Goal: Task Accomplishment & Management: Use online tool/utility

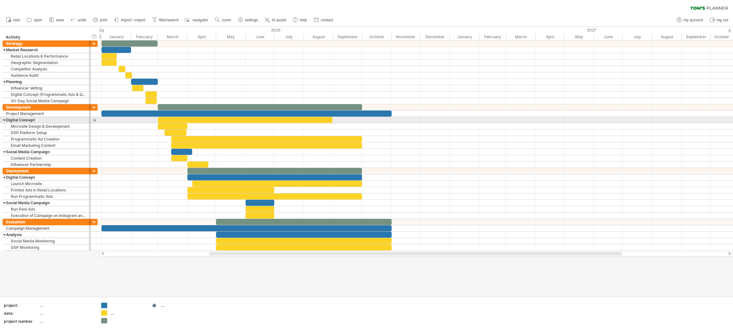
click at [196, 120] on div at bounding box center [245, 120] width 175 height 6
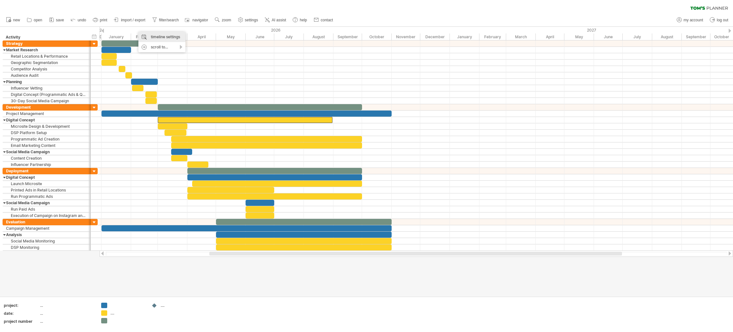
click at [148, 32] on div "timeline settings" at bounding box center [161, 37] width 47 height 10
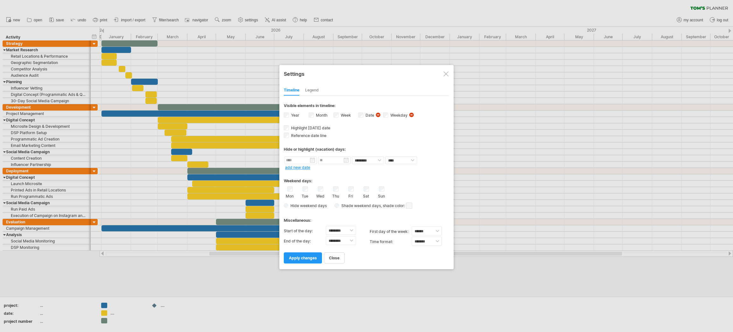
click at [378, 113] on span "visibility of date Currently there is not enough space horizontally to display …" at bounding box center [379, 115] width 7 height 7
click at [368, 122] on div "**********" at bounding box center [366, 178] width 165 height 167
click at [290, 256] on span "apply changes" at bounding box center [303, 257] width 28 height 5
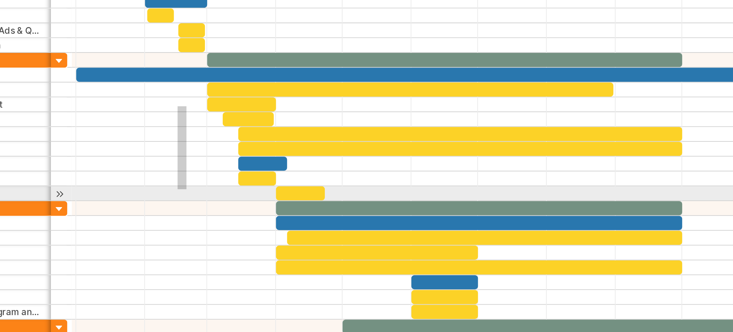
drag, startPoint x: 149, startPoint y: 128, endPoint x: 145, endPoint y: 163, distance: 34.9
click at [145, 163] on div at bounding box center [417, 136] width 634 height 64
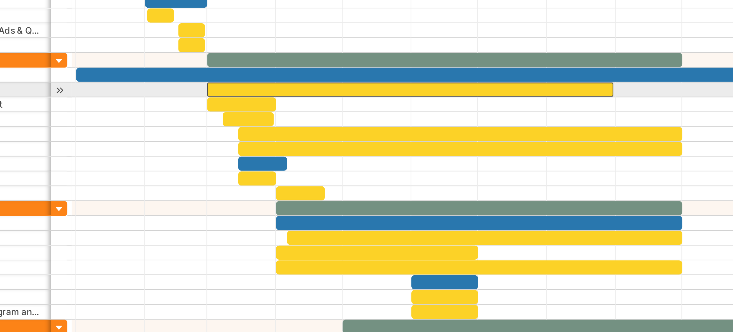
click at [185, 118] on div at bounding box center [245, 120] width 175 height 6
click at [172, 117] on div at bounding box center [245, 120] width 175 height 6
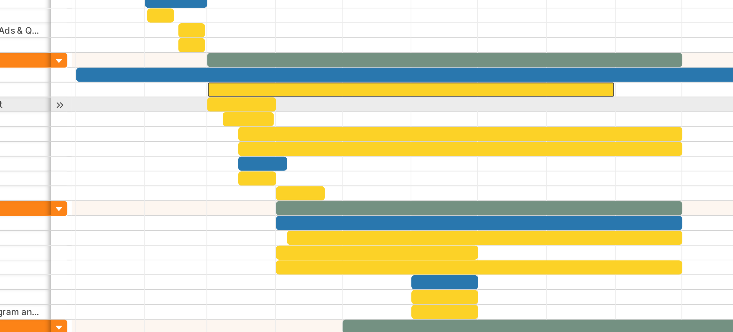
click at [198, 128] on div at bounding box center [417, 126] width 634 height 6
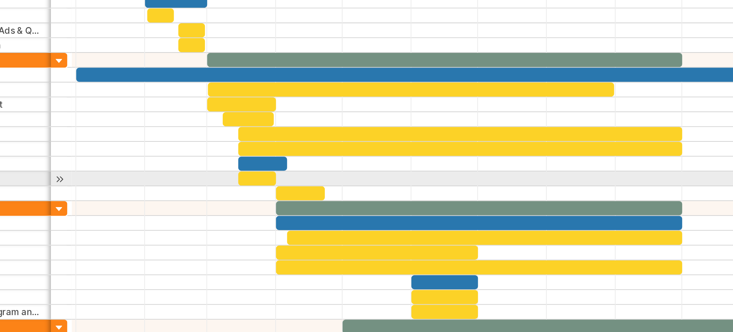
click at [110, 158] on div at bounding box center [417, 158] width 634 height 6
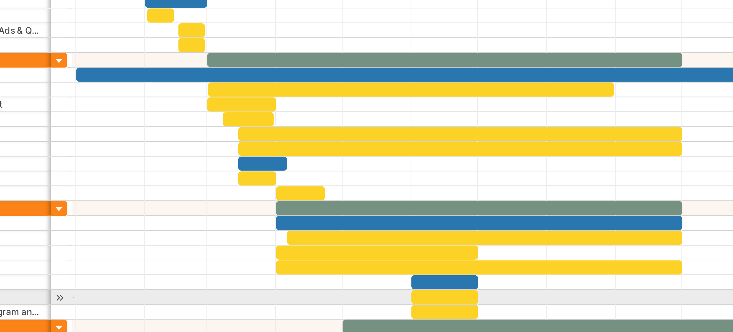
click at [101, 209] on div at bounding box center [417, 209] width 634 height 6
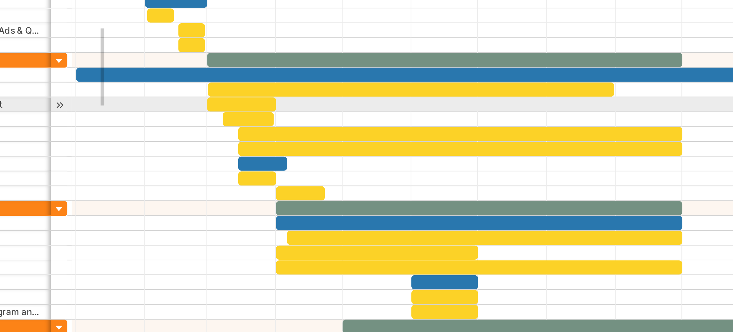
drag, startPoint x: 112, startPoint y: 94, endPoint x: 114, endPoint y: 127, distance: 33.5
click at [114, 127] on div at bounding box center [417, 145] width 634 height 210
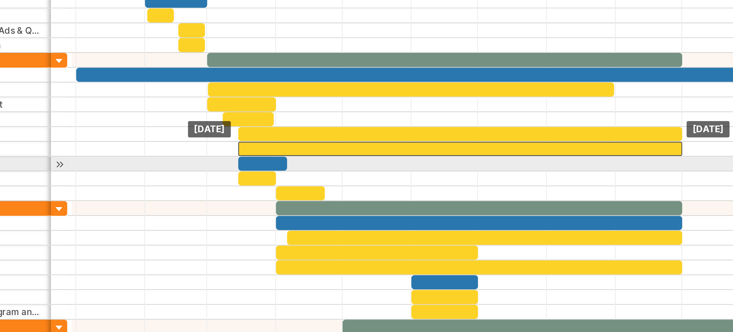
drag, startPoint x: 101, startPoint y: 82, endPoint x: 268, endPoint y: 151, distance: 180.8
click at [268, 151] on div "[DATE] [DATE]" at bounding box center [417, 145] width 634 height 210
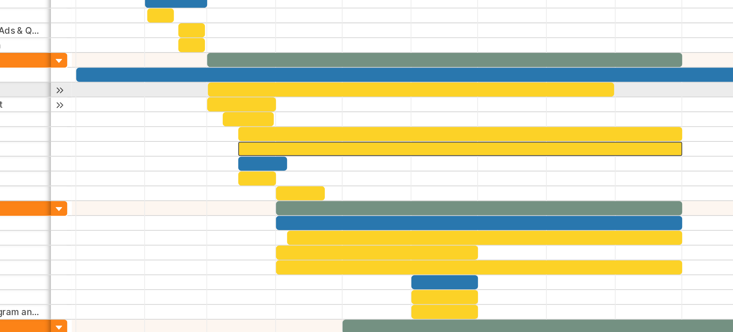
click at [74, 126] on div "Microsite Design & Development" at bounding box center [46, 126] width 81 height 6
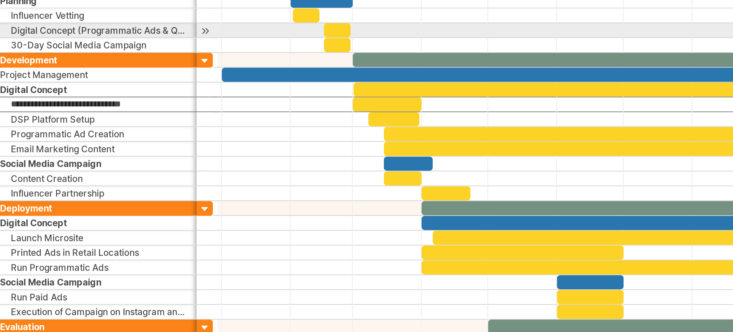
click at [67, 92] on div "Digital Concept (Programmatic Ads & QR Code Integration)" at bounding box center [46, 94] width 81 height 6
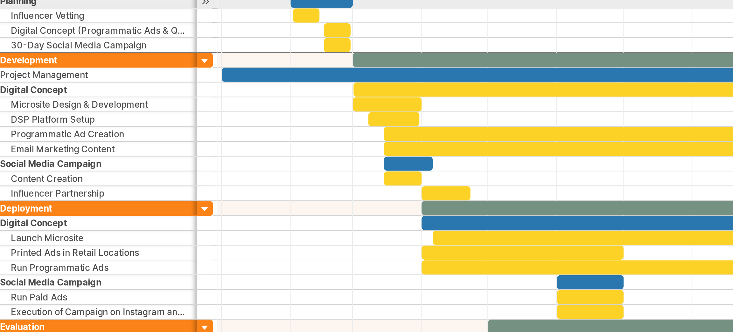
click at [66, 82] on div "Planning" at bounding box center [46, 82] width 81 height 6
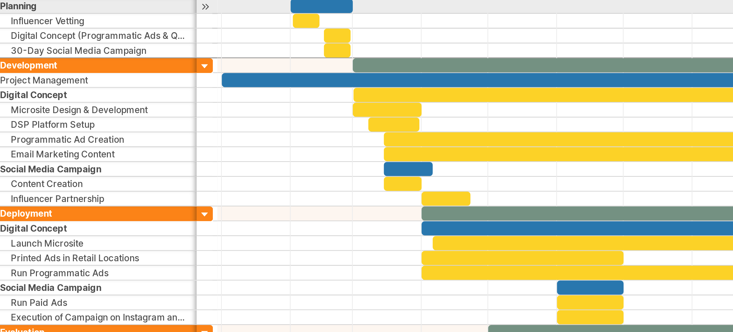
click at [44, 82] on div "Planning" at bounding box center [46, 82] width 81 height 6
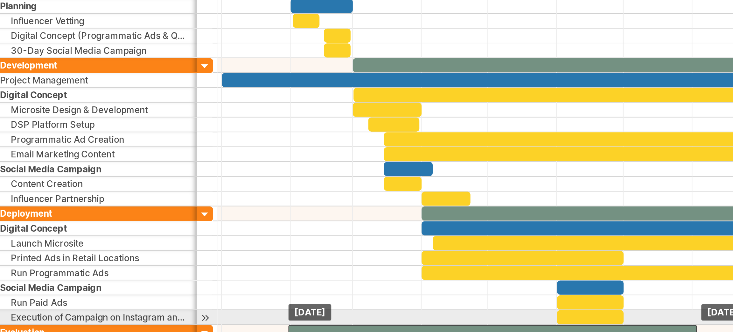
drag, startPoint x: 218, startPoint y: 221, endPoint x: 132, endPoint y: 219, distance: 86.0
click at [132, 219] on div "[DATE] [DATE]" at bounding box center [417, 145] width 634 height 210
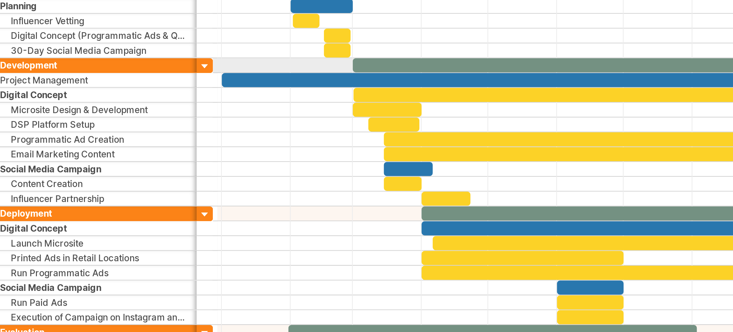
click at [94, 107] on div at bounding box center [94, 108] width 6 height 6
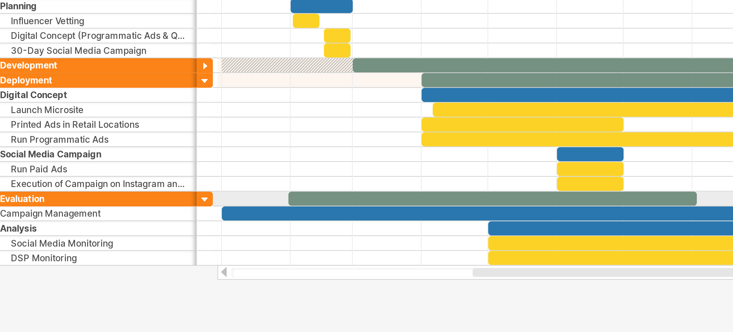
click at [90, 165] on div at bounding box center [89, 164] width 3 height 6
click at [93, 165] on div at bounding box center [94, 165] width 6 height 6
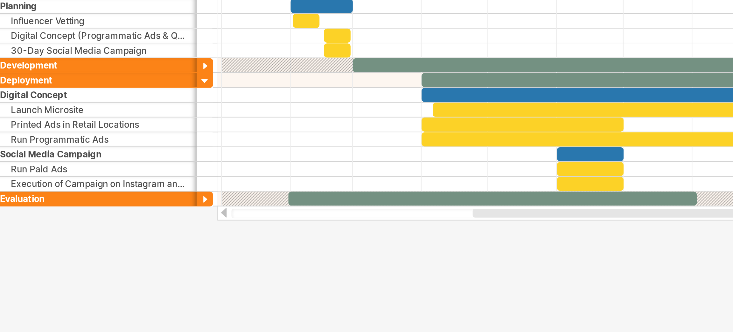
drag, startPoint x: 75, startPoint y: 183, endPoint x: 76, endPoint y: 191, distance: 8.0
click at [76, 191] on div at bounding box center [366, 161] width 733 height 269
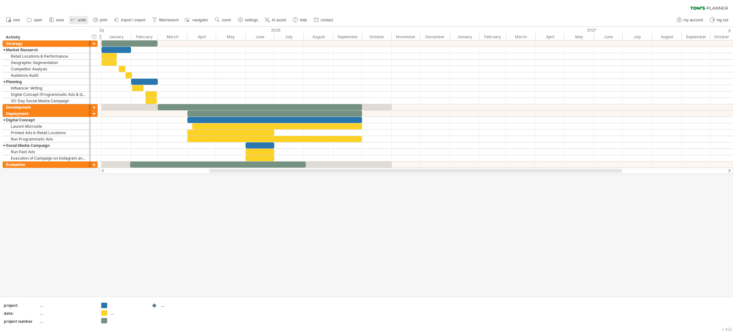
click at [77, 22] on link "undo" at bounding box center [78, 20] width 19 height 8
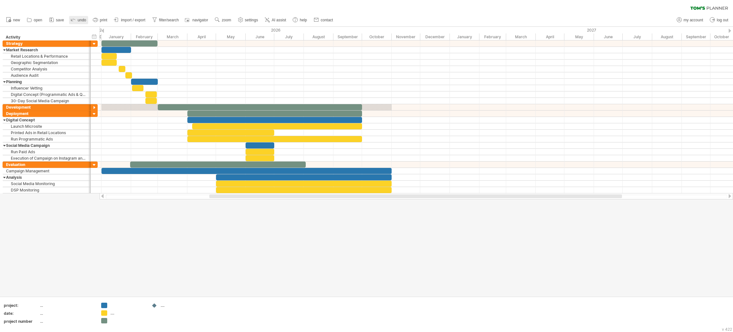
click at [77, 22] on link "undo" at bounding box center [78, 20] width 19 height 8
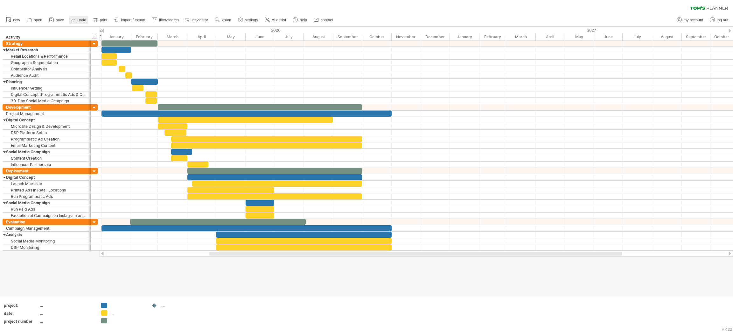
click at [77, 22] on link "undo" at bounding box center [78, 20] width 19 height 8
click at [219, 19] on circle at bounding box center [216, 19] width 4 height 4
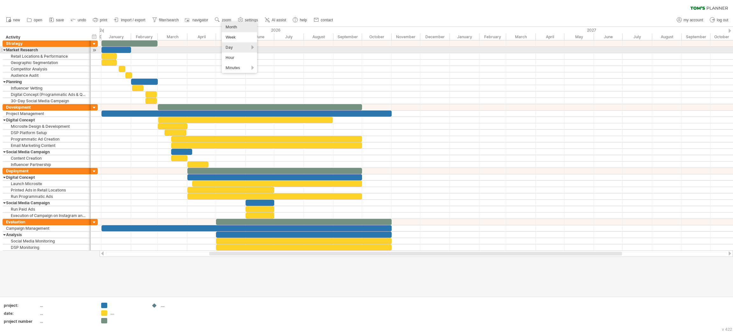
click at [246, 50] on div "Day" at bounding box center [239, 47] width 35 height 10
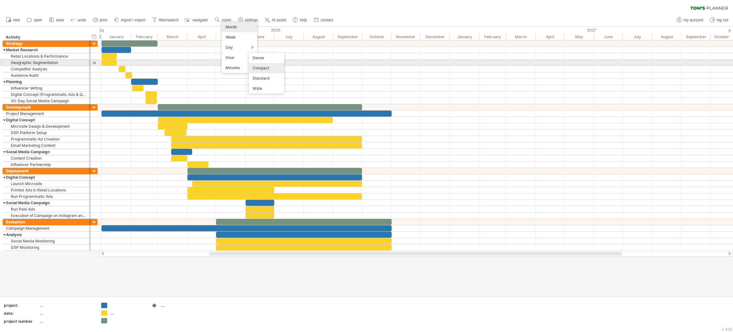
click at [260, 63] on div "Compact" at bounding box center [266, 68] width 35 height 10
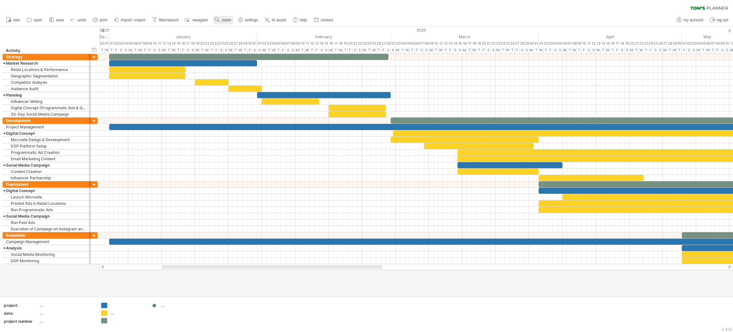
click at [231, 21] on span "zoom" at bounding box center [226, 20] width 9 height 4
click at [252, 43] on div "Week" at bounding box center [251, 39] width 35 height 10
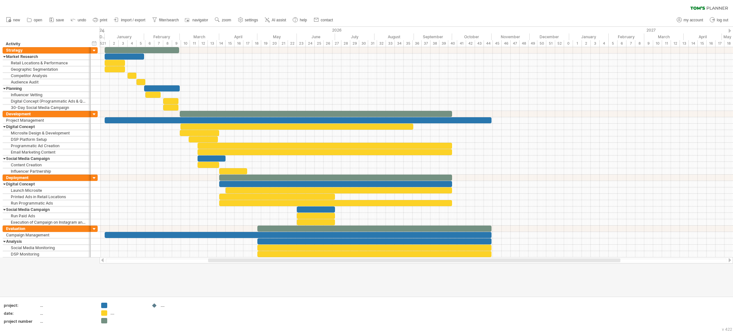
click at [215, 261] on div at bounding box center [414, 260] width 412 height 4
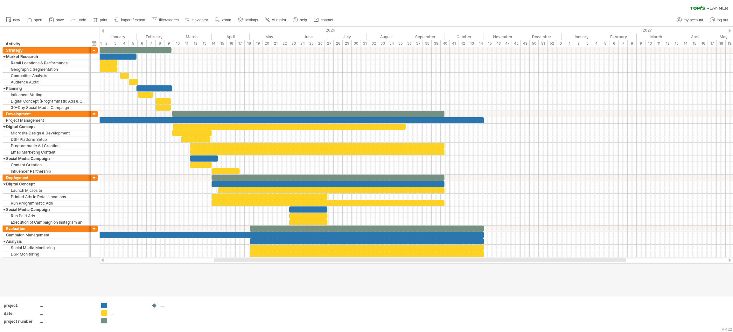
drag, startPoint x: 220, startPoint y: 261, endPoint x: 225, endPoint y: 261, distance: 4.8
click at [225, 261] on div at bounding box center [420, 260] width 412 height 4
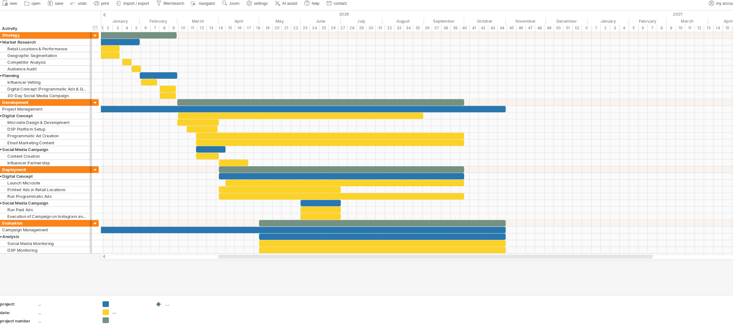
drag, startPoint x: 42, startPoint y: 32, endPoint x: 50, endPoint y: -3, distance: 35.7
click at [50, 0] on html "progress(100%) Trying to reach [DOMAIN_NAME] Connected again... 0% clear filter…" at bounding box center [366, 166] width 733 height 333
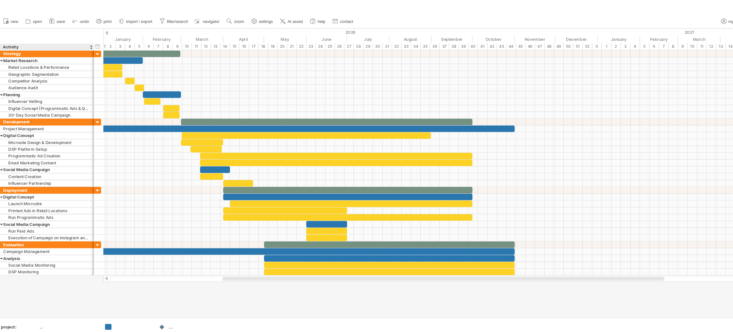
drag, startPoint x: 37, startPoint y: 259, endPoint x: 37, endPoint y: 278, distance: 19.1
click at [37, 278] on div at bounding box center [366, 161] width 733 height 269
drag, startPoint x: 49, startPoint y: 271, endPoint x: 92, endPoint y: 264, distance: 43.5
click at [92, 264] on div at bounding box center [366, 161] width 733 height 269
drag, startPoint x: 215, startPoint y: 263, endPoint x: 146, endPoint y: 262, distance: 69.1
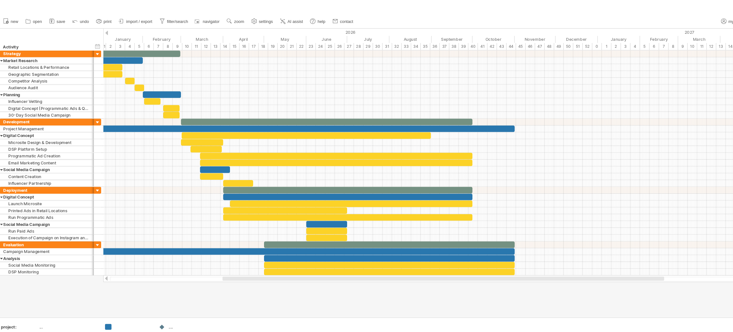
click at [146, 262] on div at bounding box center [417, 260] width 634 height 6
click at [95, 228] on div at bounding box center [94, 229] width 6 height 6
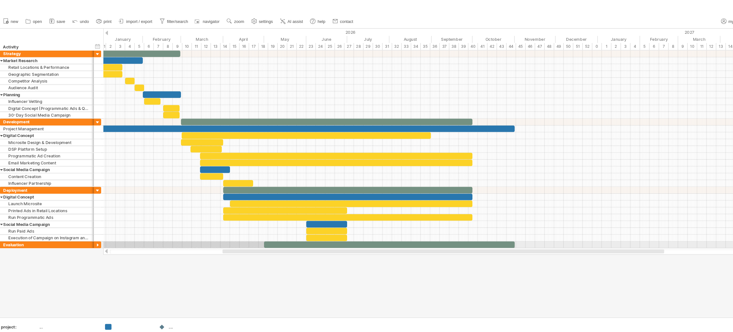
click at [95, 228] on div at bounding box center [94, 229] width 6 height 6
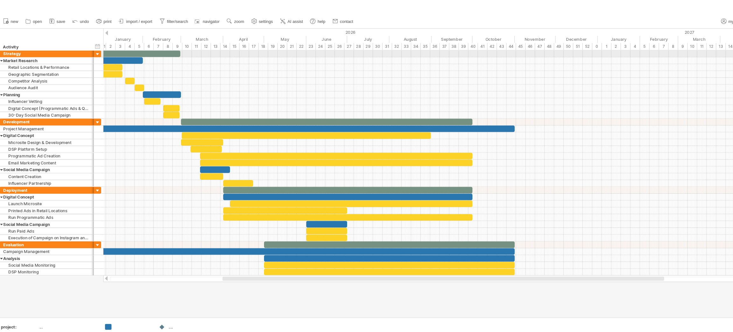
click at [94, 52] on div at bounding box center [94, 51] width 6 height 6
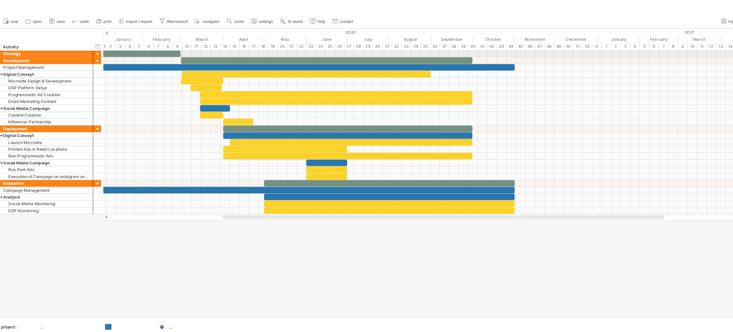
click at [94, 52] on div at bounding box center [94, 51] width 6 height 6
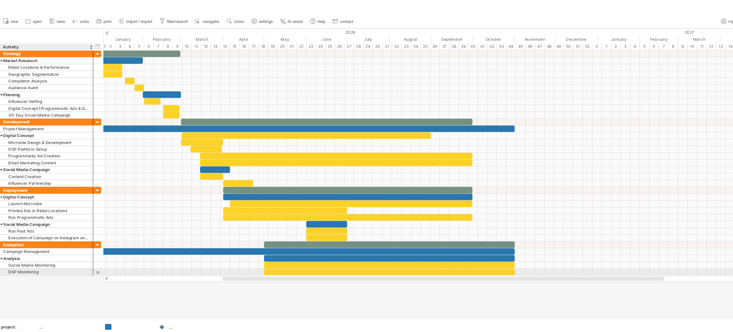
click at [93, 255] on div at bounding box center [94, 254] width 6 height 7
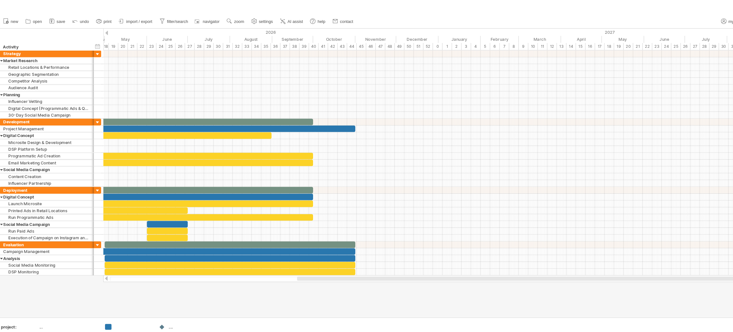
drag, startPoint x: 285, startPoint y: 262, endPoint x: 200, endPoint y: 259, distance: 85.0
click at [200, 259] on div at bounding box center [417, 260] width 634 height 6
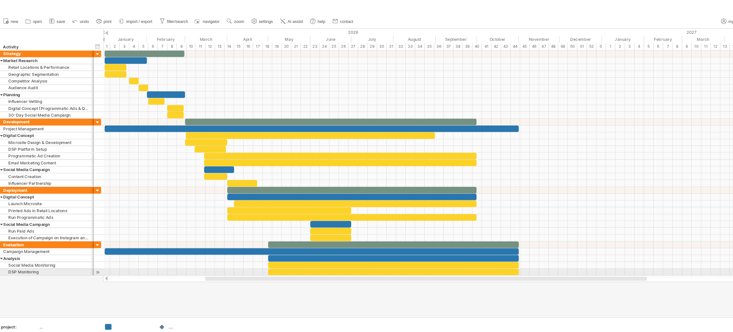
drag, startPoint x: 297, startPoint y: 258, endPoint x: 211, endPoint y: 254, distance: 86.0
click at [211, 254] on div "Trying to reach [DOMAIN_NAME] Connected again... 0% clear filter new" at bounding box center [366, 166] width 733 height 332
click at [24, 31] on div "hide start/end/duration show start/end/duration ******** Activity" at bounding box center [50, 37] width 100 height 20
click at [18, 42] on div "Activity" at bounding box center [46, 44] width 81 height 6
click at [34, 38] on div "hide start/end/duration show start/end/duration ******** Activity" at bounding box center [50, 37] width 100 height 20
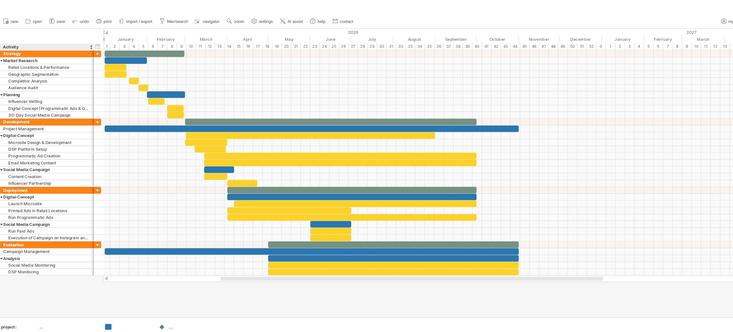
drag, startPoint x: 32, startPoint y: 31, endPoint x: 42, endPoint y: 24, distance: 12.4
click at [42, 24] on div "Trying to reach [DOMAIN_NAME] Connected again... 0% clear filter new" at bounding box center [366, 166] width 733 height 332
click at [86, 43] on div "Activity" at bounding box center [46, 44] width 81 height 6
click at [87, 43] on div "******** Activity" at bounding box center [47, 44] width 88 height 6
click at [89, 43] on div at bounding box center [90, 44] width 2 height 6
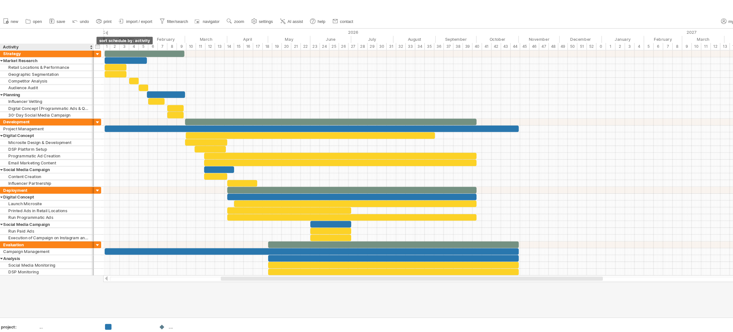
click at [88, 44] on div at bounding box center [88, 44] width 3 height 6
click at [69, 31] on div "hide start/end/duration show start/end/duration ******** Activity" at bounding box center [50, 37] width 100 height 20
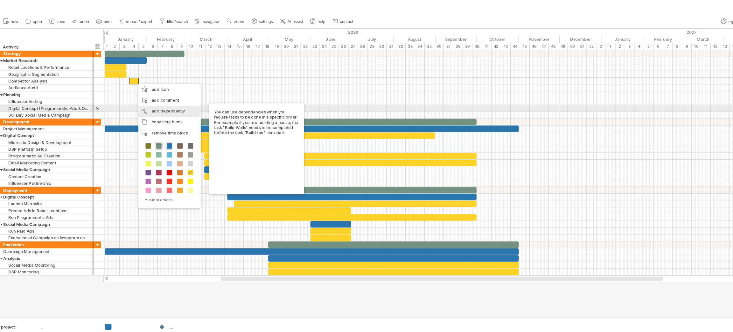
click at [164, 104] on div "add dependency You can use dependencies when you require tasks to be done in a …" at bounding box center [161, 104] width 58 height 10
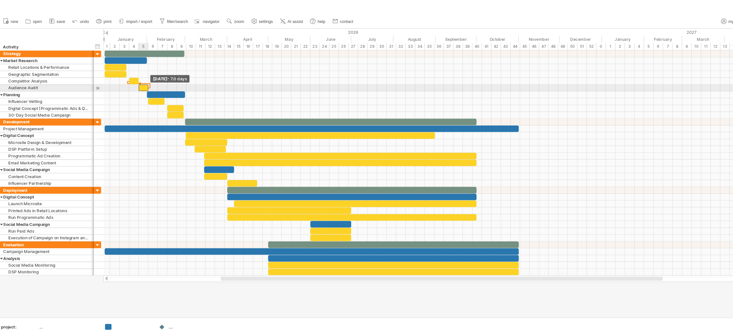
click at [141, 82] on span at bounding box center [141, 82] width 3 height 6
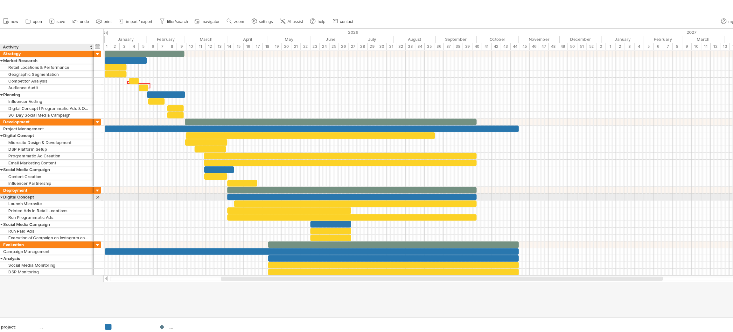
click at [95, 186] on div at bounding box center [94, 184] width 6 height 7
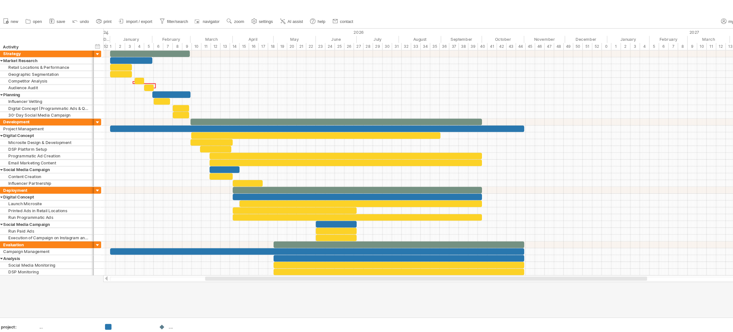
drag, startPoint x: 278, startPoint y: 261, endPoint x: 177, endPoint y: 207, distance: 114.6
click at [208, 258] on div at bounding box center [401, 260] width 413 height 4
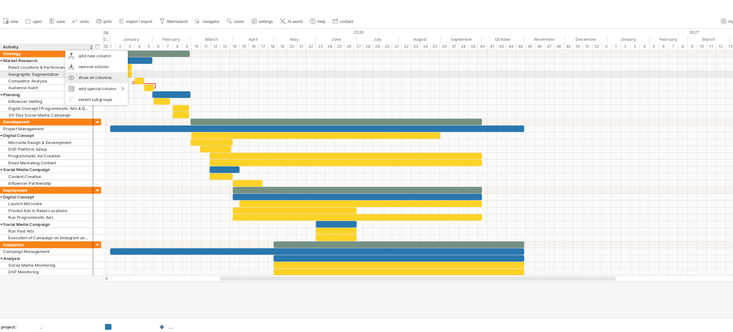
click at [79, 72] on div "show all columns" at bounding box center [93, 72] width 59 height 10
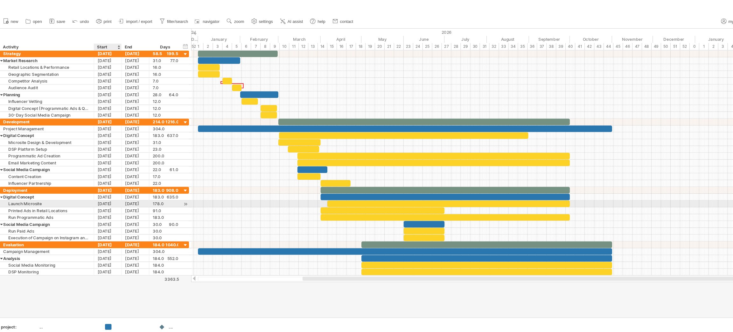
click at [100, 189] on div "[DATE]" at bounding box center [104, 190] width 26 height 6
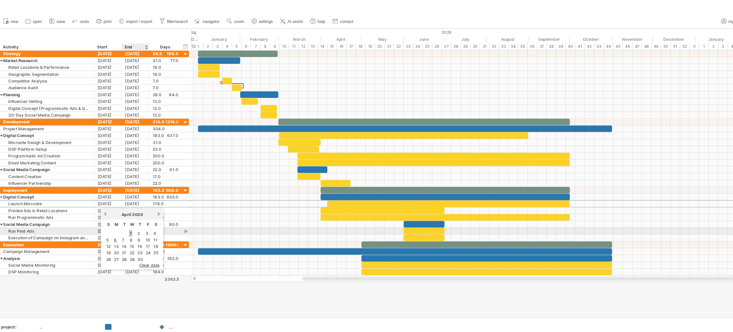
click at [123, 219] on link "1" at bounding box center [124, 218] width 3 height 6
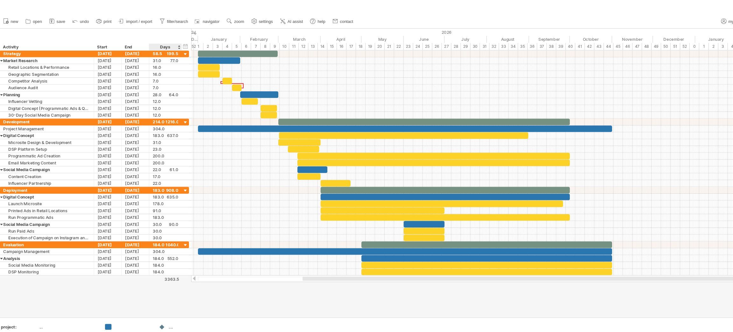
click at [173, 277] on div at bounding box center [366, 161] width 733 height 269
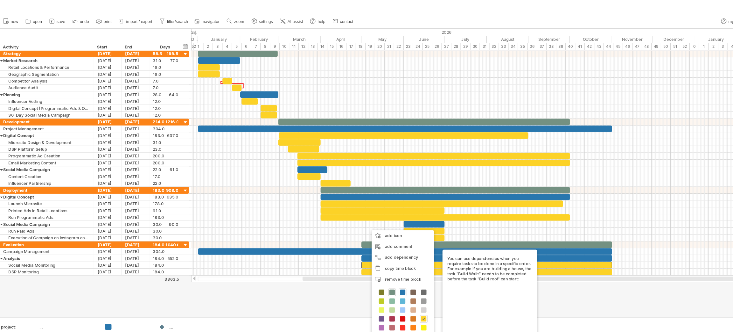
click at [324, 285] on div at bounding box center [366, 161] width 733 height 269
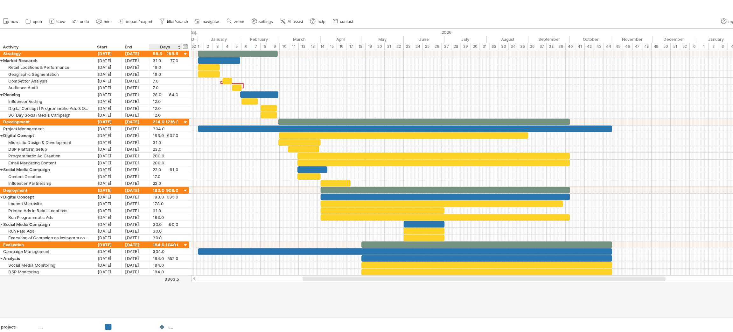
drag, startPoint x: 165, startPoint y: 262, endPoint x: 164, endPoint y: 270, distance: 7.7
click at [164, 270] on div "Trying to reach [DOMAIN_NAME] Connected again... 0% clear filter new" at bounding box center [366, 166] width 733 height 332
click at [352, 253] on div at bounding box center [458, 254] width 234 height 6
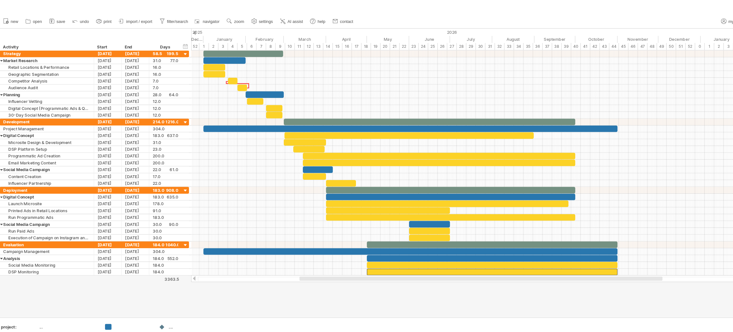
drag, startPoint x: 336, startPoint y: 258, endPoint x: 334, endPoint y: 277, distance: 19.0
click at [334, 277] on div "Trying to reach [DOMAIN_NAME] Connected again... 0% clear filter new" at bounding box center [366, 166] width 733 height 332
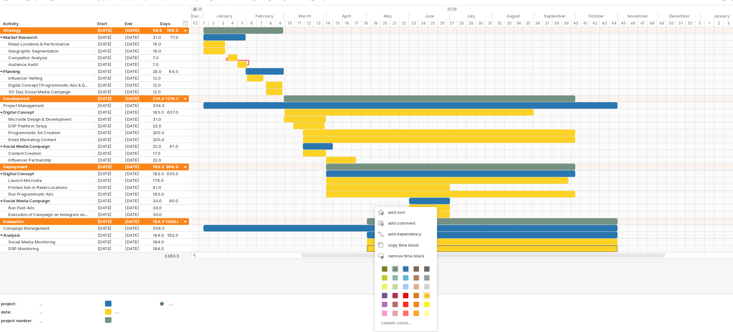
scroll to position [0, 0]
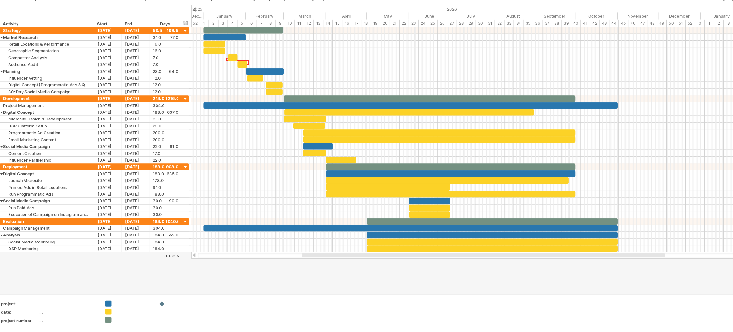
click at [321, 273] on div at bounding box center [366, 161] width 733 height 269
click at [351, 255] on div at bounding box center [463, 254] width 234 height 6
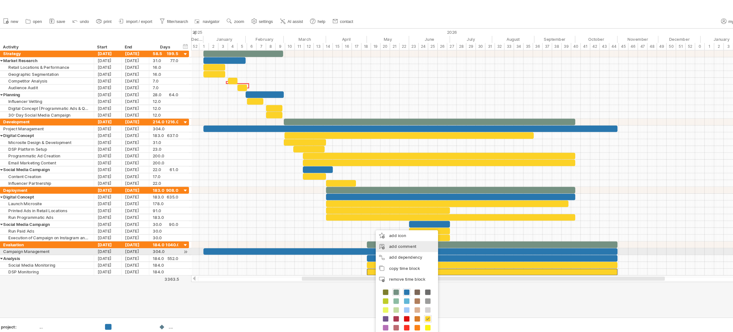
click at [371, 232] on div "add comment" at bounding box center [383, 230] width 58 height 10
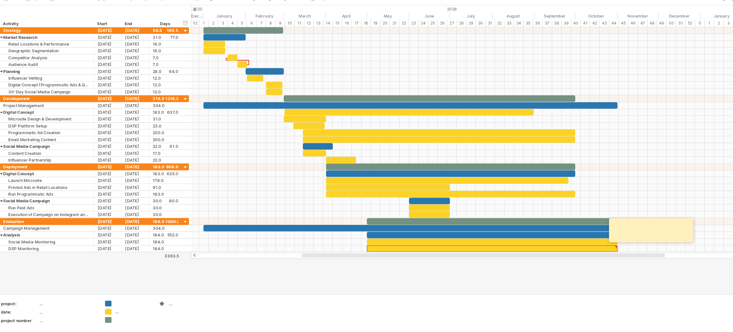
click at [605, 296] on div "Trying to reach [DOMAIN_NAME] Connected again... 0% clear filter new" at bounding box center [366, 166] width 733 height 332
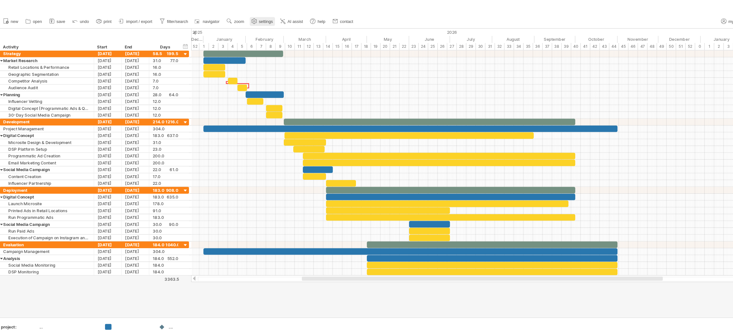
click at [251, 21] on span "settings" at bounding box center [251, 20] width 13 height 4
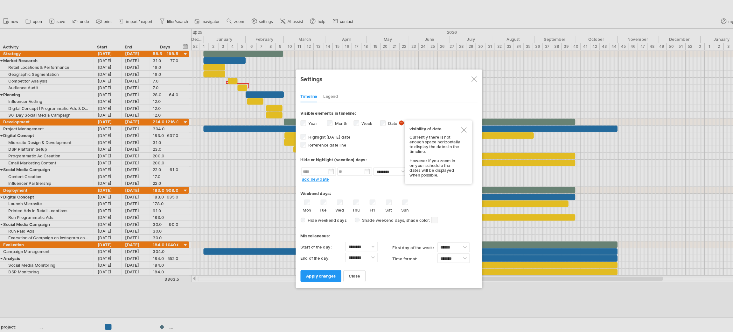
click at [313, 88] on div "Legend" at bounding box center [312, 90] width 14 height 10
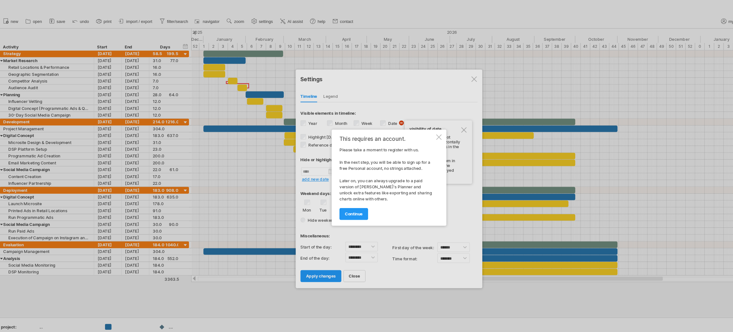
click at [412, 127] on div at bounding box center [413, 127] width 5 height 5
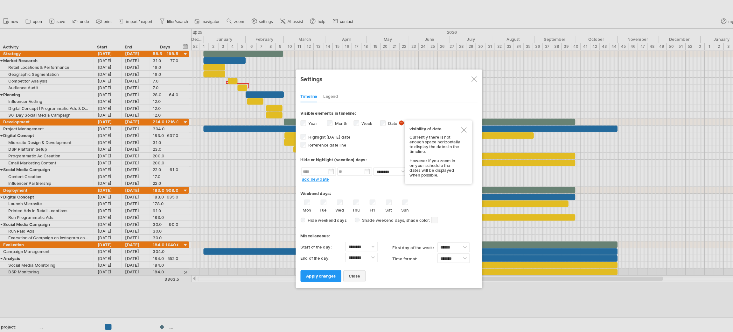
click at [332, 256] on span "close" at bounding box center [334, 257] width 11 height 5
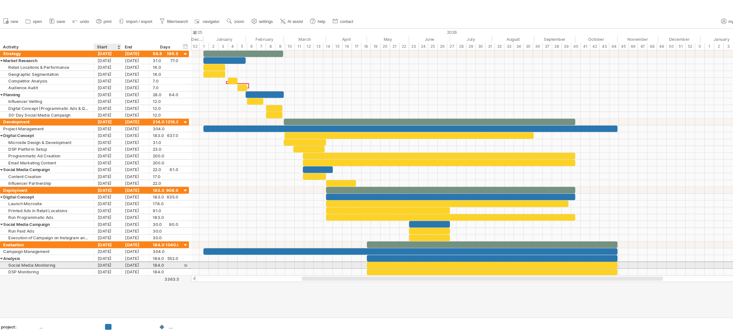
click at [108, 249] on div "[DATE]" at bounding box center [104, 247] width 26 height 6
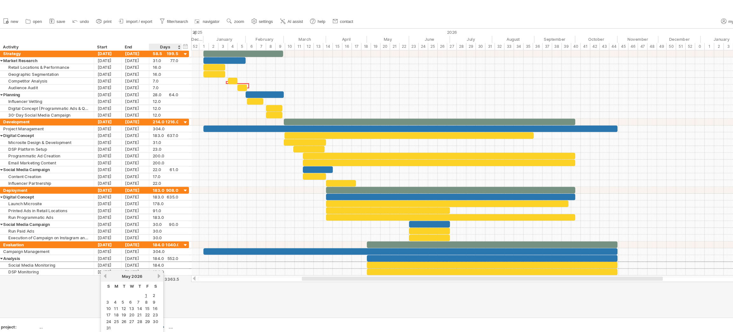
click at [151, 258] on link "next" at bounding box center [151, 257] width 5 height 5
click at [104, 257] on div "[DATE]" at bounding box center [126, 258] width 46 height 5
click at [102, 256] on link "previous" at bounding box center [101, 257] width 5 height 5
click at [109, 274] on link "1" at bounding box center [110, 276] width 3 height 6
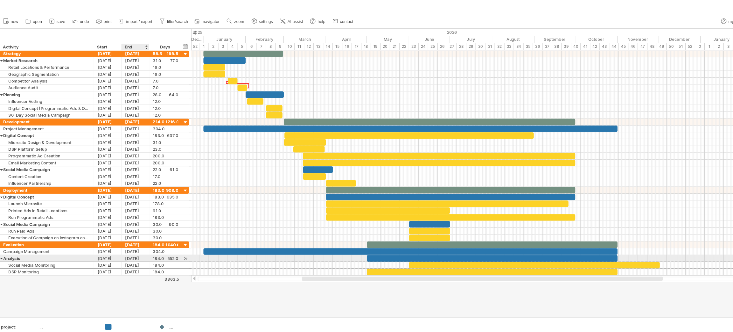
click at [123, 243] on div "[DATE]" at bounding box center [130, 241] width 26 height 6
click at [128, 250] on link "previous" at bounding box center [127, 251] width 5 height 5
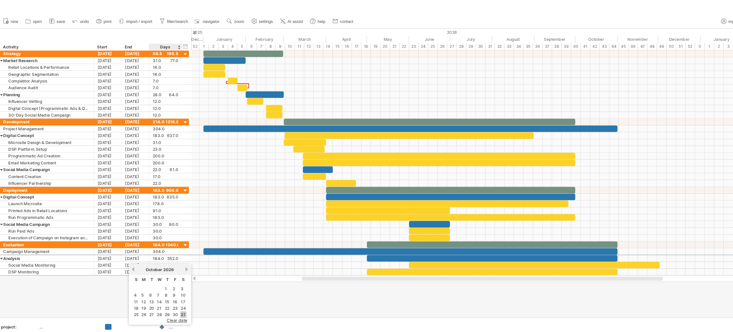
click at [172, 291] on link "31" at bounding box center [175, 294] width 6 height 6
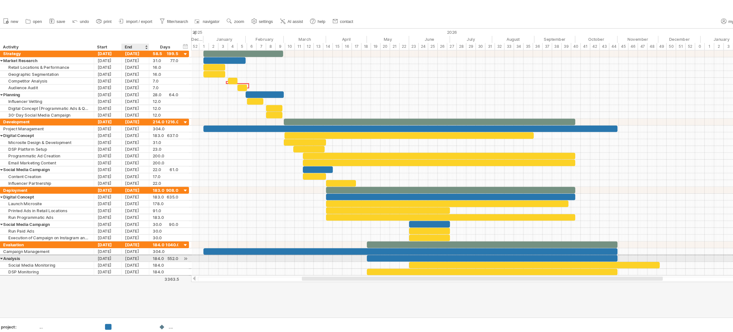
click at [131, 242] on div "[DATE]" at bounding box center [130, 241] width 26 height 6
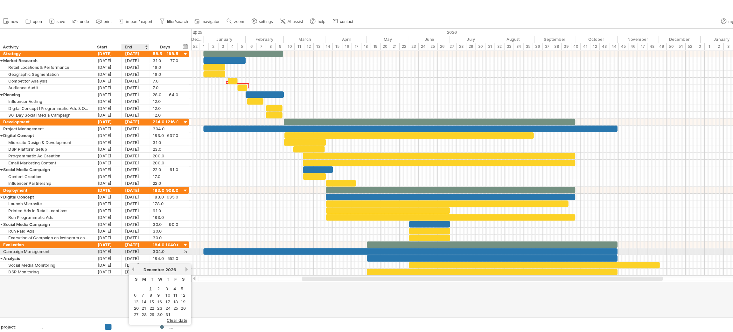
click at [129, 231] on div "[DATE]" at bounding box center [130, 228] width 26 height 6
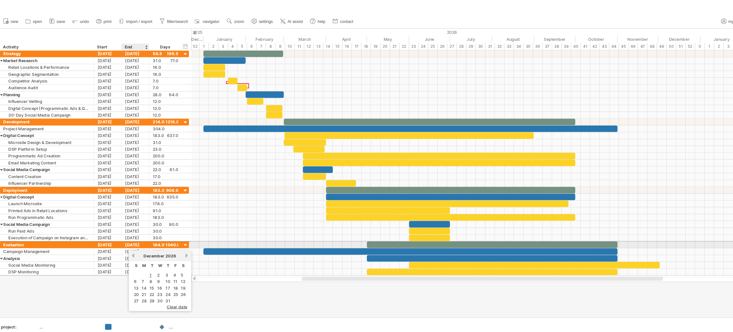
click at [129, 229] on div "[DATE]" at bounding box center [130, 228] width 26 height 6
click at [127, 236] on link "previous" at bounding box center [127, 238] width 5 height 5
click at [174, 278] on link "31" at bounding box center [175, 281] width 6 height 6
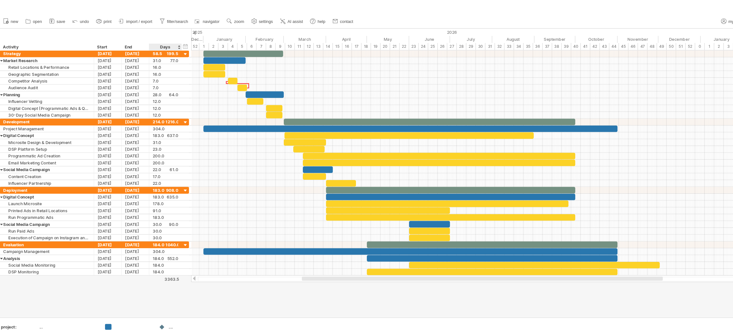
click at [174, 277] on div at bounding box center [366, 161] width 733 height 269
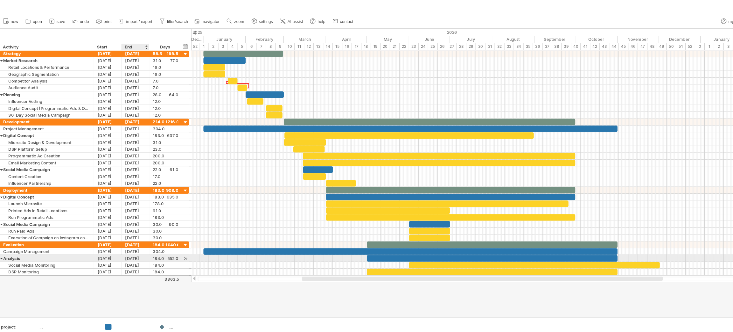
click at [133, 241] on div "[DATE]" at bounding box center [130, 241] width 26 height 6
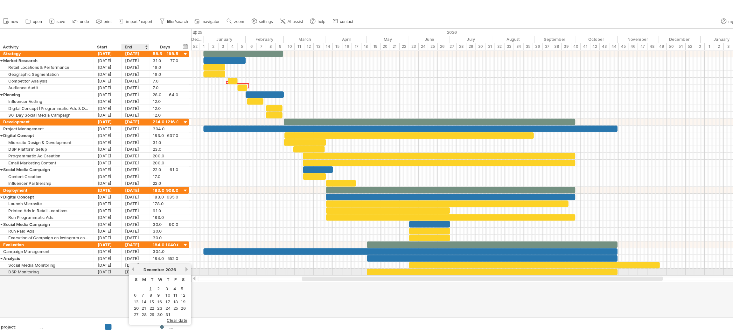
click at [129, 254] on div "previous next [DATE]" at bounding box center [152, 251] width 58 height 10
click at [129, 248] on div "previous next [DATE]" at bounding box center [152, 251] width 58 height 10
click at [128, 249] on link "previous" at bounding box center [127, 251] width 5 height 5
click at [173, 291] on link "31" at bounding box center [175, 294] width 6 height 6
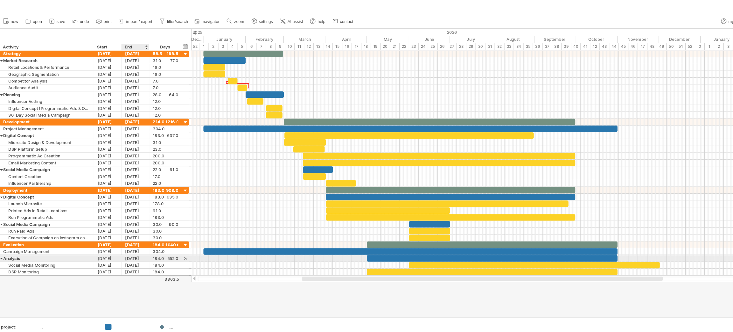
click at [129, 243] on div "[DATE]" at bounding box center [130, 241] width 26 height 6
click at [127, 249] on link "previous" at bounding box center [127, 251] width 5 height 5
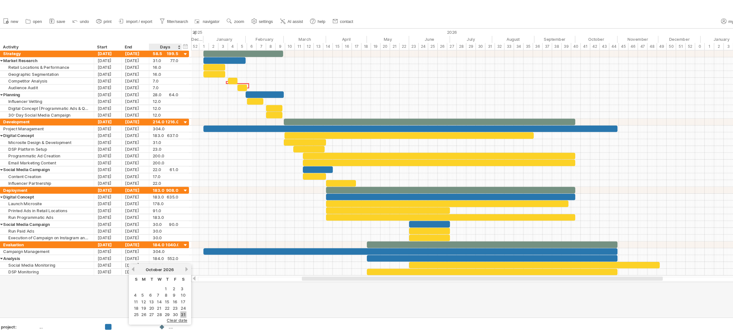
click at [172, 291] on link "31" at bounding box center [175, 294] width 6 height 6
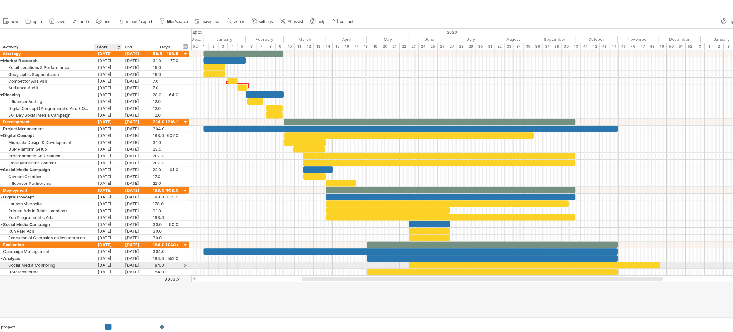
click at [102, 248] on div "[DATE]" at bounding box center [104, 247] width 26 height 6
click at [109, 274] on link "1" at bounding box center [110, 276] width 3 height 6
click at [125, 250] on div "[DATE]" at bounding box center [130, 247] width 26 height 6
click at [125, 248] on div "[DATE]" at bounding box center [130, 247] width 26 height 6
click at [130, 260] on div "[DATE]" at bounding box center [153, 258] width 46 height 5
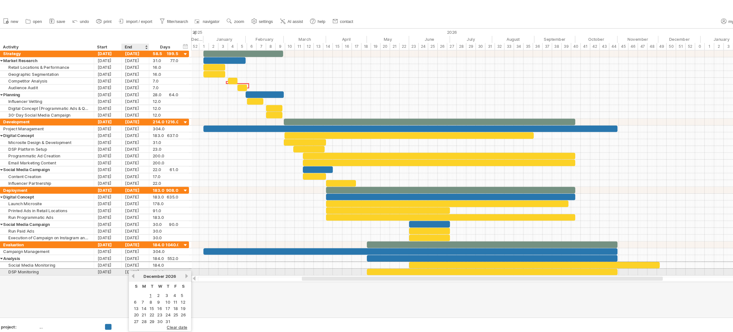
click at [129, 257] on div "previous next [DATE]" at bounding box center [152, 258] width 58 height 10
click at [166, 303] on span "clear date" at bounding box center [168, 305] width 19 height 5
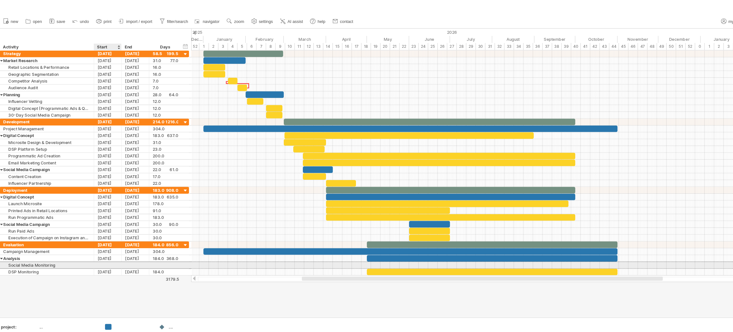
click at [103, 247] on div at bounding box center [104, 247] width 26 height 6
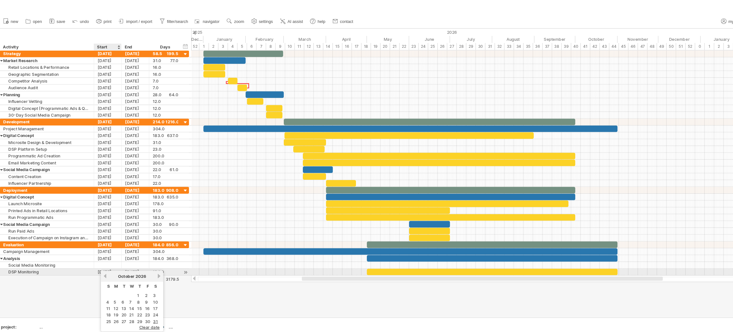
click at [102, 255] on link "previous" at bounding box center [101, 257] width 5 height 5
click at [110, 273] on link "1" at bounding box center [110, 276] width 3 height 6
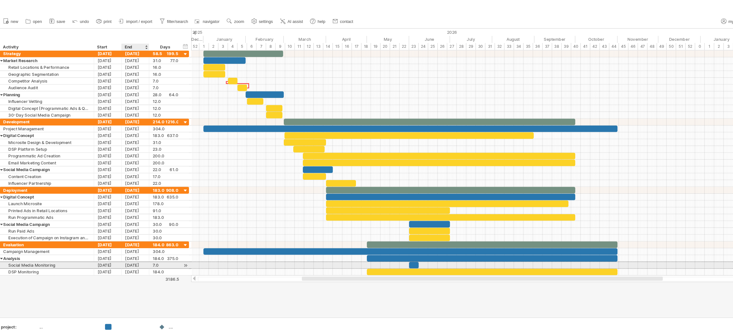
click at [131, 250] on div "[DATE]" at bounding box center [130, 247] width 26 height 6
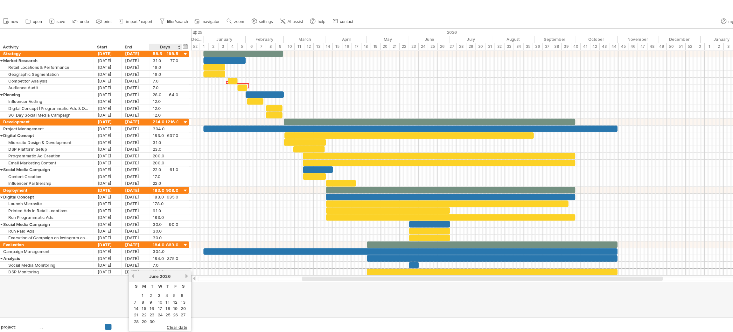
click at [175, 259] on link "next" at bounding box center [177, 257] width 5 height 5
click at [132, 257] on div "[DATE]" at bounding box center [153, 258] width 46 height 5
click at [131, 257] on div "[DATE]" at bounding box center [153, 258] width 46 height 5
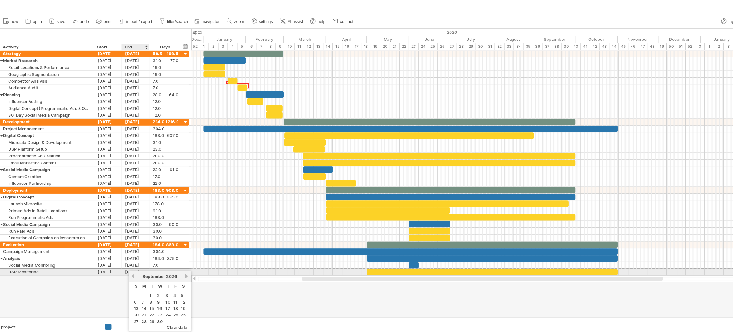
click at [128, 256] on link "previous" at bounding box center [127, 257] width 5 height 5
click at [176, 256] on link "next" at bounding box center [177, 257] width 5 height 5
click at [128, 258] on link "previous" at bounding box center [127, 257] width 5 height 5
click at [174, 260] on div "previous next [DATE]" at bounding box center [152, 258] width 58 height 10
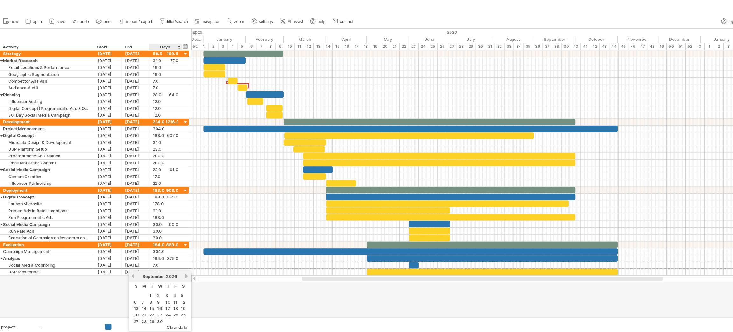
click at [175, 259] on link "next" at bounding box center [177, 257] width 5 height 5
click at [173, 297] on link "31" at bounding box center [175, 300] width 6 height 6
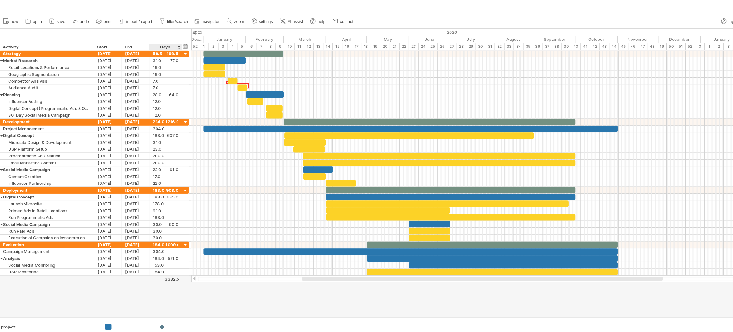
click at [177, 289] on div at bounding box center [366, 161] width 733 height 269
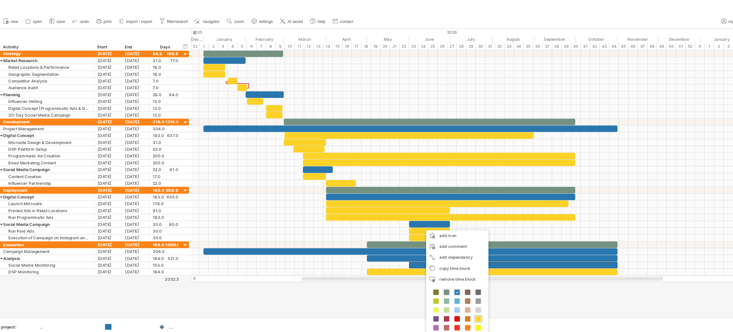
click at [447, 298] on span at bounding box center [449, 297] width 5 height 5
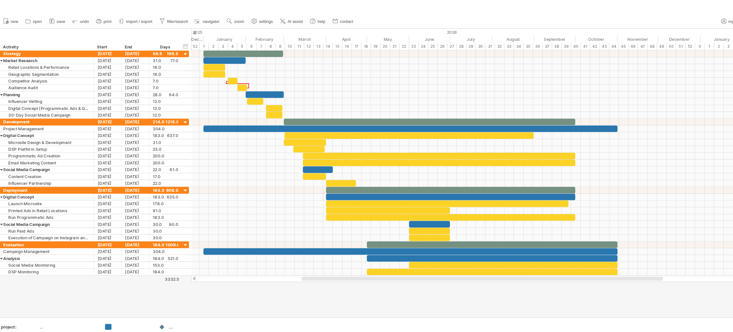
click at [406, 286] on div at bounding box center [366, 161] width 733 height 269
click at [384, 43] on div "22" at bounding box center [380, 43] width 9 height 7
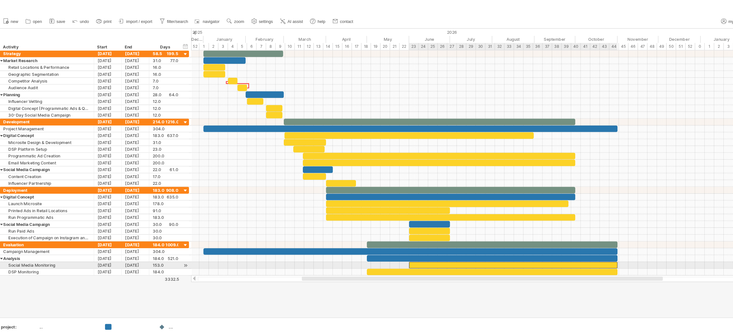
click at [389, 247] on div at bounding box center [482, 247] width 195 height 6
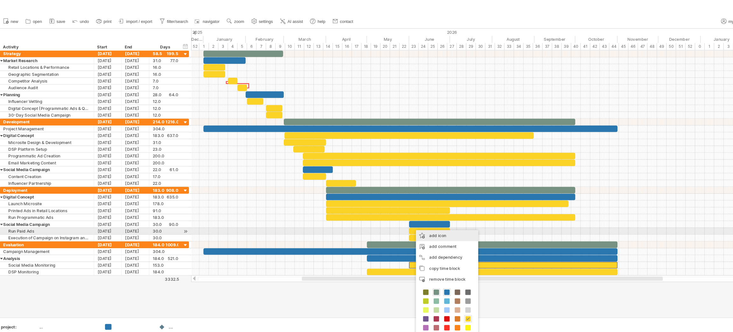
click at [397, 218] on div "add icon" at bounding box center [421, 220] width 58 height 10
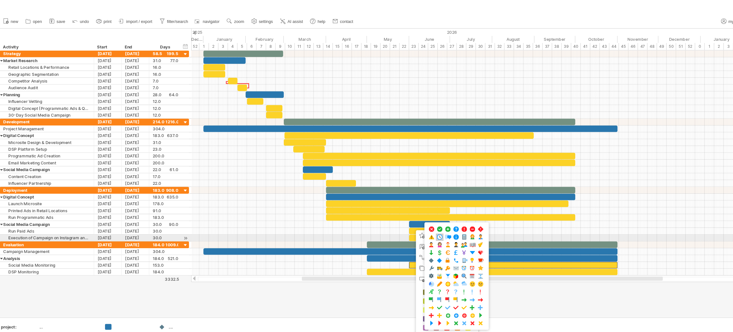
click at [417, 219] on span at bounding box center [414, 221] width 6 height 6
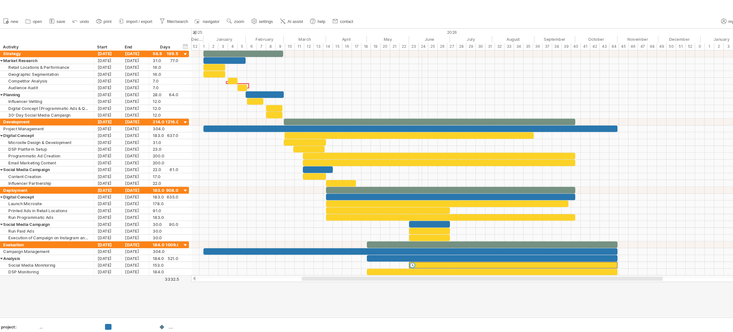
click at [397, 45] on div "24" at bounding box center [398, 43] width 9 height 7
click at [415, 53] on div "timeline settings" at bounding box center [423, 52] width 47 height 10
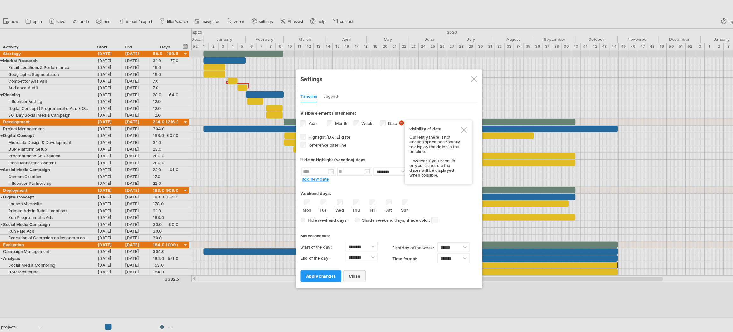
click at [334, 259] on link "close" at bounding box center [334, 257] width 21 height 11
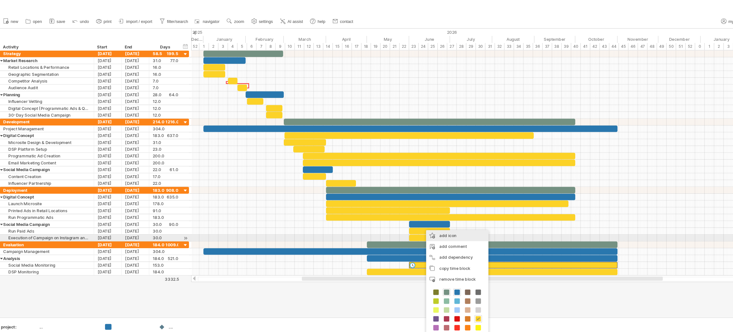
click at [424, 222] on div "add icon" at bounding box center [430, 220] width 58 height 10
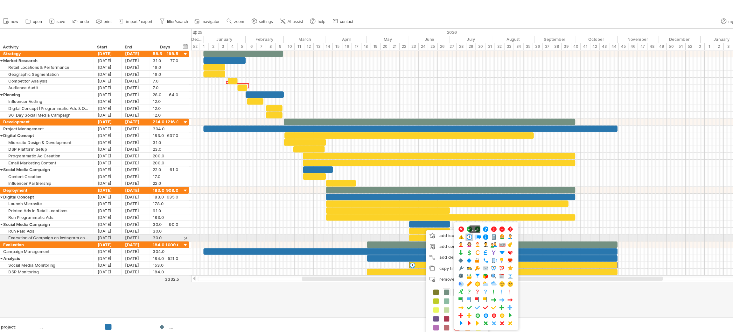
click at [445, 221] on span at bounding box center [442, 221] width 6 height 6
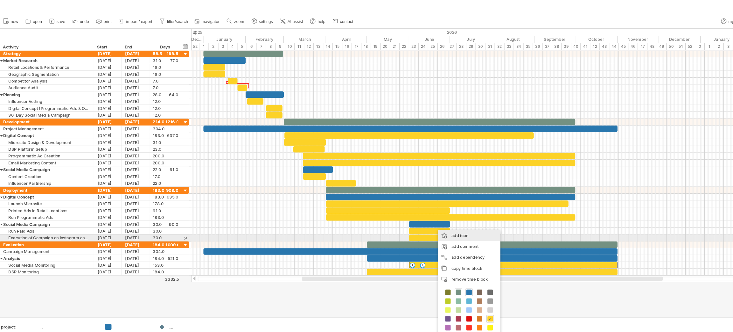
click at [429, 220] on div "add icon" at bounding box center [441, 220] width 58 height 10
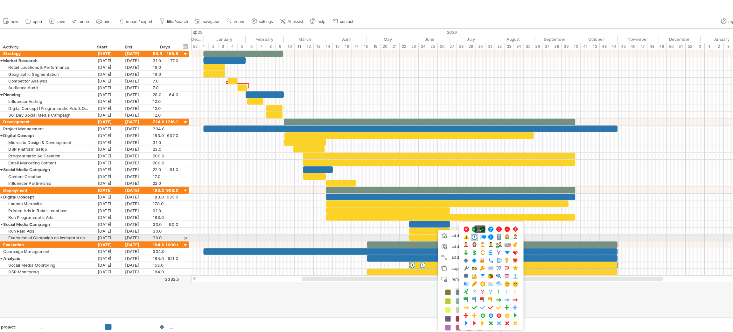
click at [450, 224] on span at bounding box center [446, 221] width 6 height 6
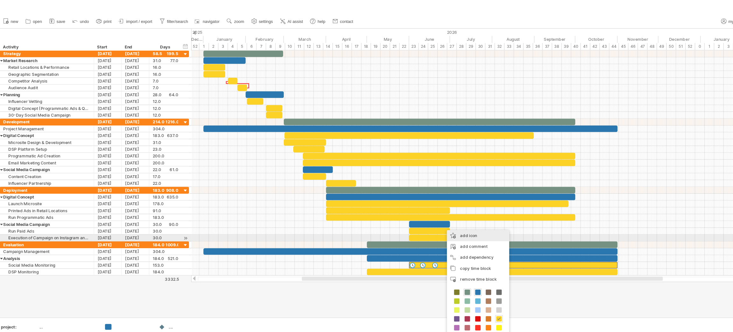
click at [437, 220] on div "add icon" at bounding box center [450, 220] width 58 height 10
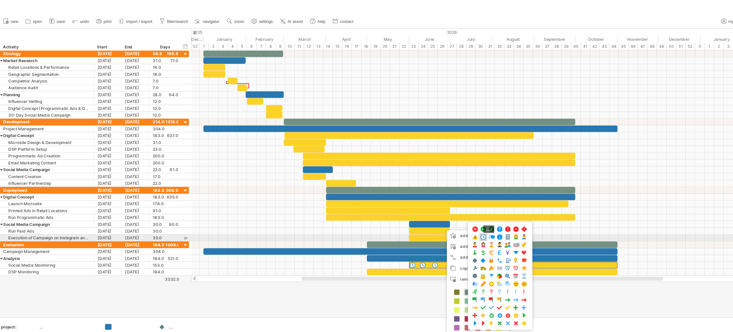
click at [458, 221] on span at bounding box center [455, 221] width 6 height 6
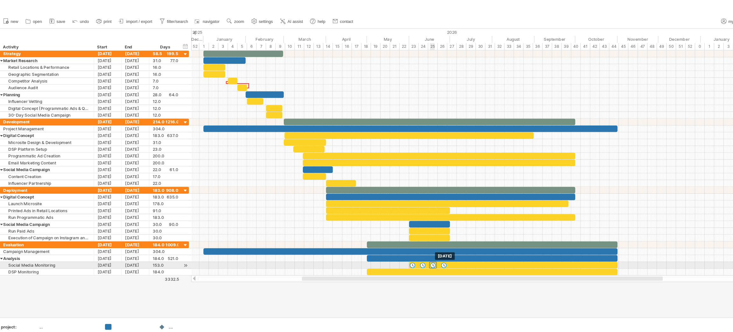
click at [408, 246] on div at bounding box center [407, 247] width 7 height 6
click at [387, 248] on div at bounding box center [386, 247] width 7 height 6
drag, startPoint x: 397, startPoint y: 247, endPoint x: 394, endPoint y: 247, distance: 3.5
click at [394, 247] on div at bounding box center [394, 247] width 7 height 6
drag, startPoint x: 408, startPoint y: 247, endPoint x: 404, endPoint y: 247, distance: 3.5
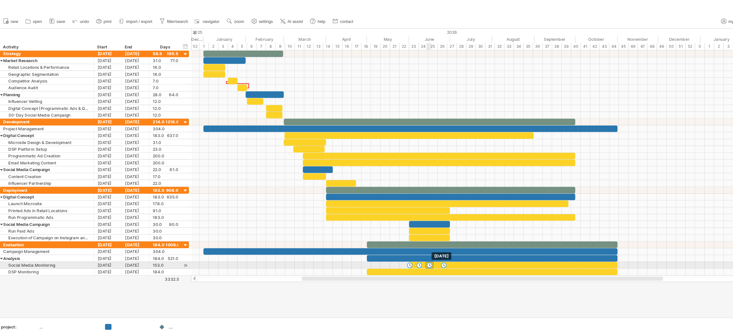
click at [404, 247] on div at bounding box center [404, 247] width 7 height 6
click at [415, 247] on div at bounding box center [414, 247] width 7 height 6
click at [406, 247] on div at bounding box center [404, 247] width 7 height 6
click at [394, 249] on div at bounding box center [394, 247] width 7 height 6
click at [414, 247] on div at bounding box center [412, 247] width 7 height 6
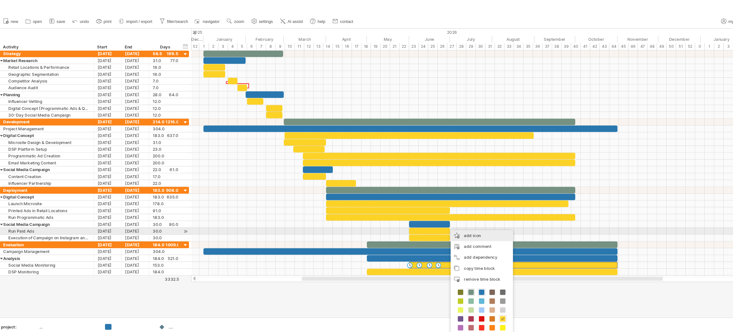
click at [444, 215] on div "add icon" at bounding box center [453, 220] width 58 height 10
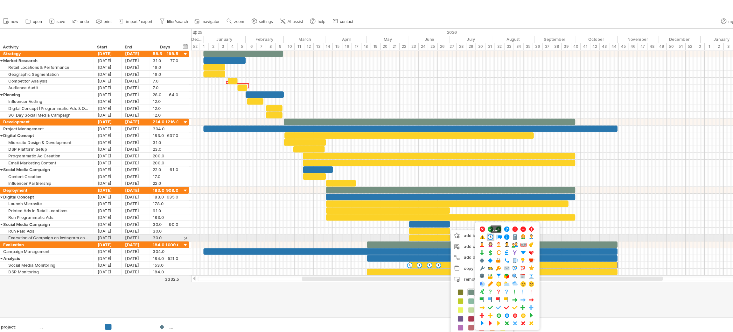
click at [465, 223] on div "...." at bounding box center [461, 221] width 7 height 7
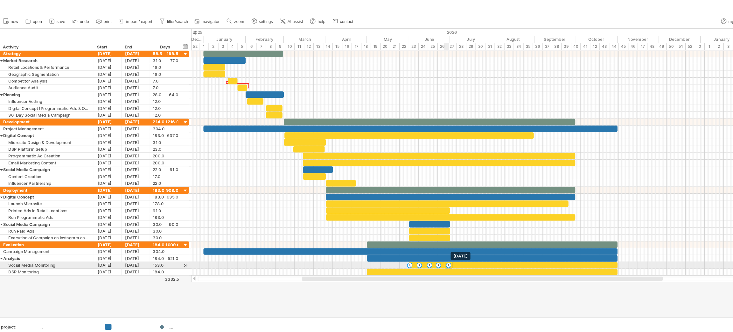
click at [422, 246] on div at bounding box center [422, 247] width 7 height 6
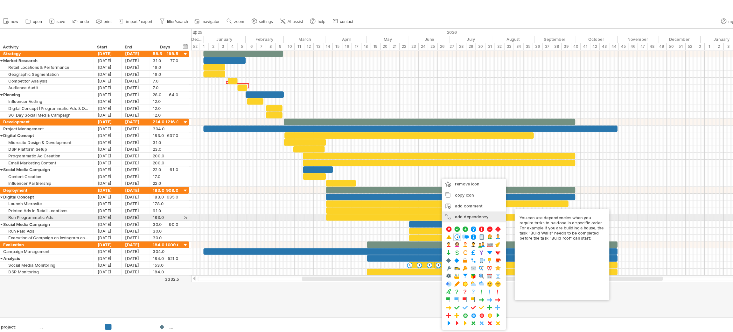
click at [446, 201] on div "add dependency You can use dependencies when you require tasks to be done in a …" at bounding box center [446, 202] width 60 height 10
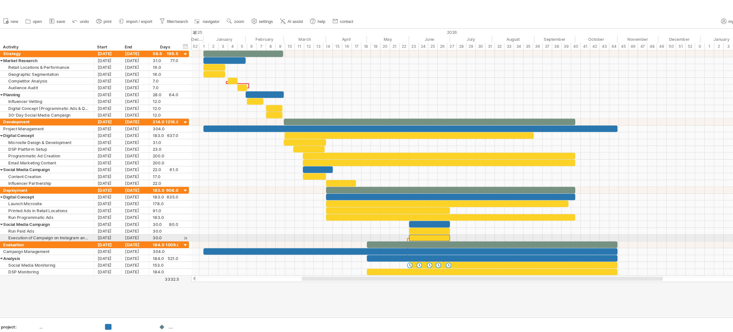
click at [418, 222] on div at bounding box center [404, 222] width 38 height 6
click at [403, 214] on div at bounding box center [404, 216] width 38 height 6
click at [386, 272] on div at bounding box center [366, 161] width 733 height 269
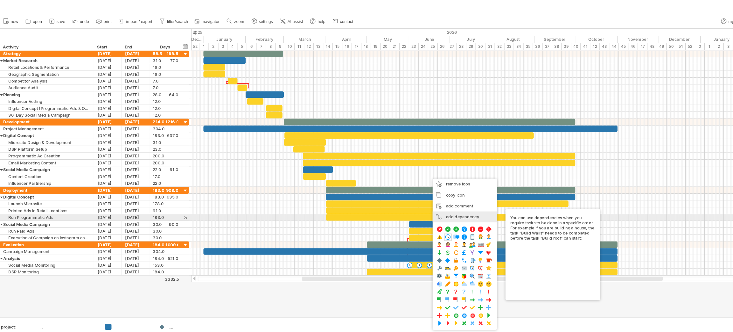
click at [425, 203] on div "add dependency You can use dependencies when you require tasks to be done in a …" at bounding box center [437, 202] width 60 height 10
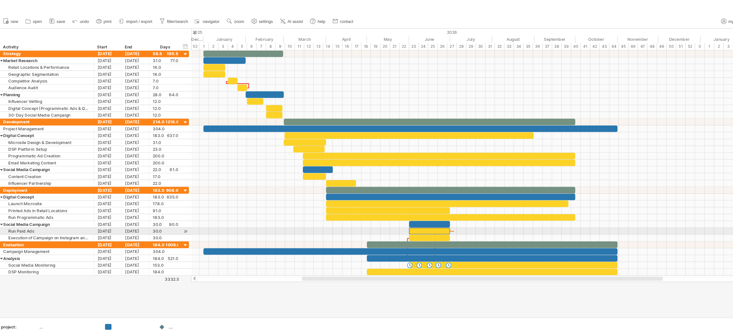
click at [428, 215] on div at bounding box center [458, 216] width 552 height 6
click at [386, 215] on span at bounding box center [385, 216] width 3 height 6
click at [377, 213] on div at bounding box center [458, 216] width 552 height 6
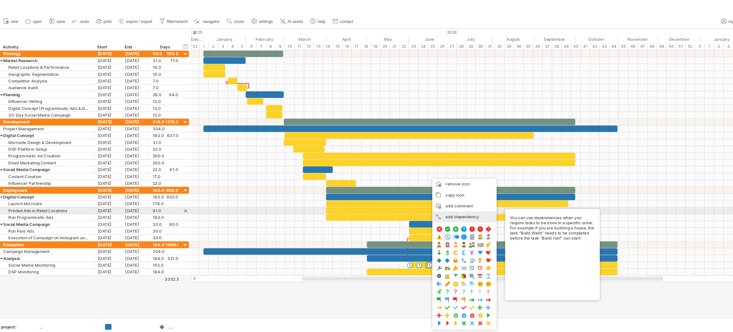
click at [432, 199] on div "add dependency You can use dependencies when you require tasks to be done in a …" at bounding box center [437, 202] width 60 height 10
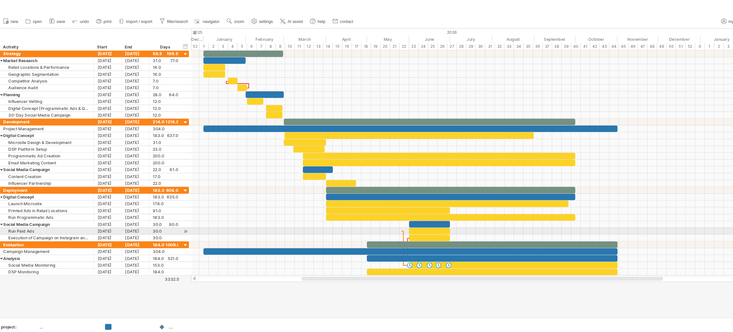
click at [378, 215] on div at bounding box center [378, 216] width 1 height 2
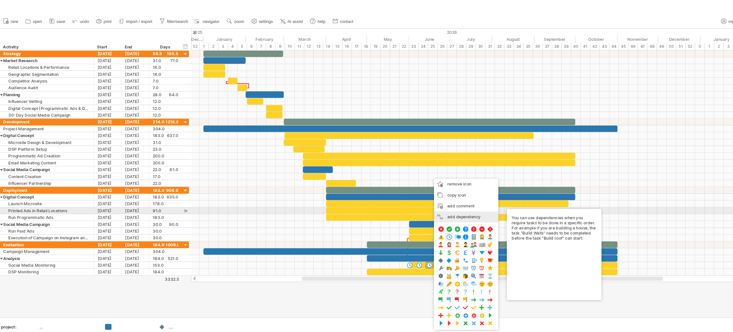
click at [435, 199] on div "add dependency You can use dependencies when you require tasks to be done in a …" at bounding box center [439, 202] width 60 height 10
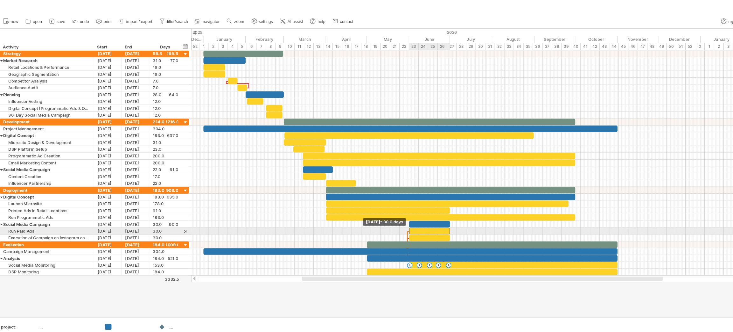
click at [386, 214] on span at bounding box center [385, 216] width 3 height 6
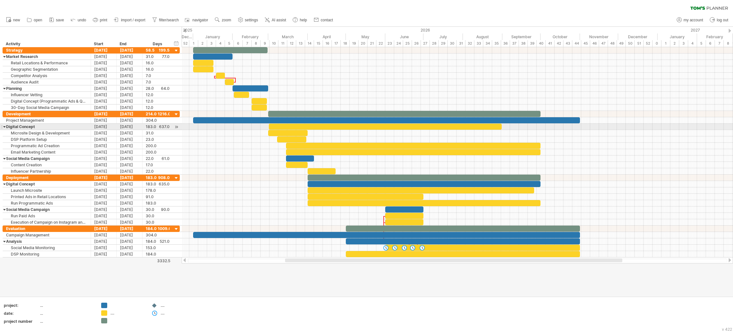
click at [272, 125] on div at bounding box center [385, 126] width 233 height 6
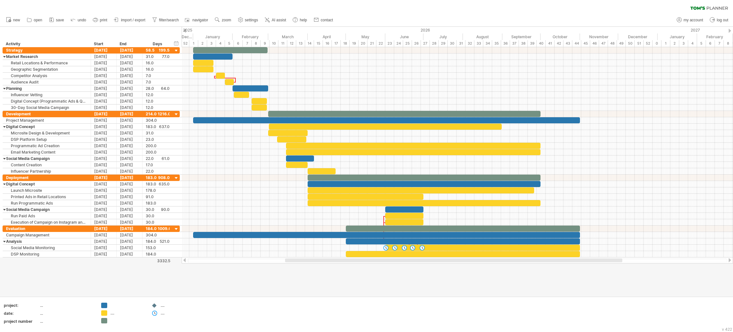
click at [311, 280] on div at bounding box center [366, 161] width 733 height 269
drag, startPoint x: 77, startPoint y: 294, endPoint x: 81, endPoint y: 328, distance: 34.7
click at [81, 328] on div "Trying to reach [DOMAIN_NAME] Connected again... 0% clear filter new" at bounding box center [366, 166] width 733 height 332
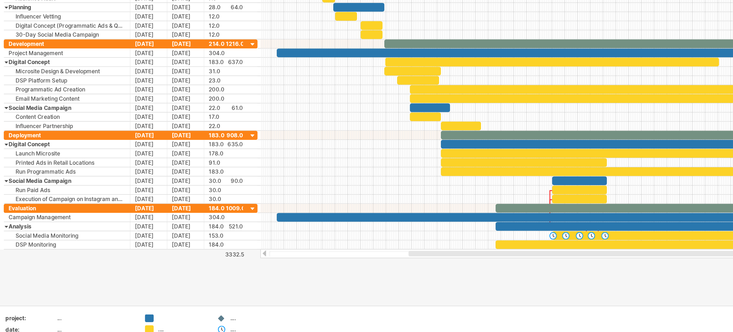
drag, startPoint x: 70, startPoint y: 297, endPoint x: 68, endPoint y: 310, distance: 13.1
click at [68, 310] on div "project: ... date: ... project number ... .... .... ...." at bounding box center [366, 314] width 733 height 36
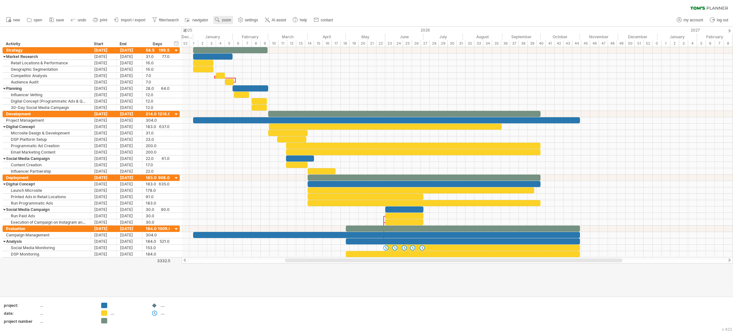
click at [222, 18] on span "zoom" at bounding box center [226, 20] width 9 height 4
click at [245, 47] on div "Day" at bounding box center [242, 47] width 35 height 10
click at [273, 56] on div "Dense" at bounding box center [265, 56] width 35 height 10
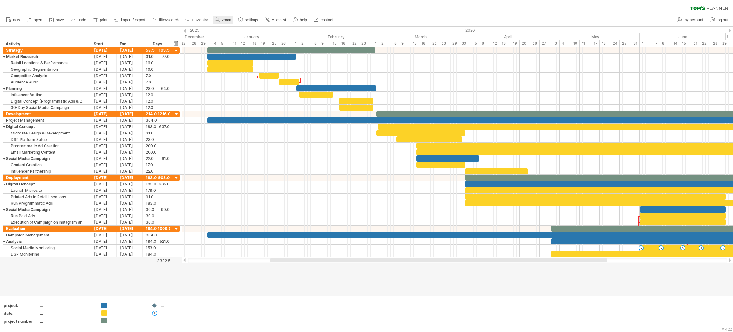
click at [223, 20] on span "zoom" at bounding box center [226, 20] width 9 height 4
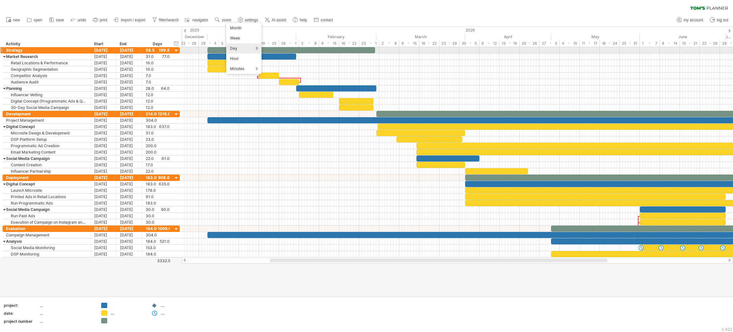
click at [249, 51] on div "Day" at bounding box center [243, 48] width 35 height 10
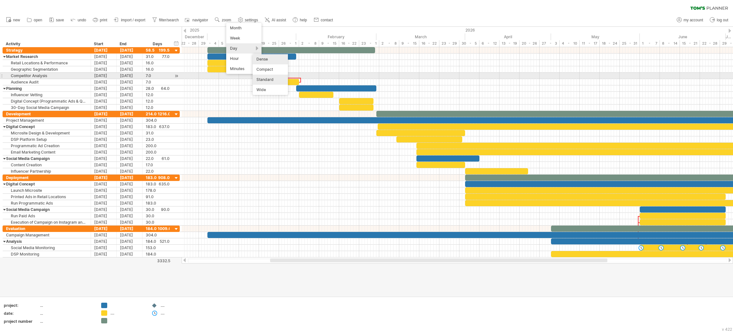
click at [271, 78] on div "Standard" at bounding box center [270, 79] width 35 height 10
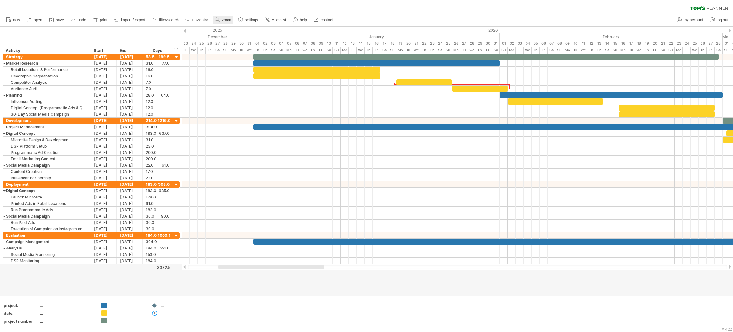
click at [224, 20] on span "zoom" at bounding box center [226, 20] width 9 height 4
click at [256, 51] on div "Day" at bounding box center [244, 48] width 35 height 10
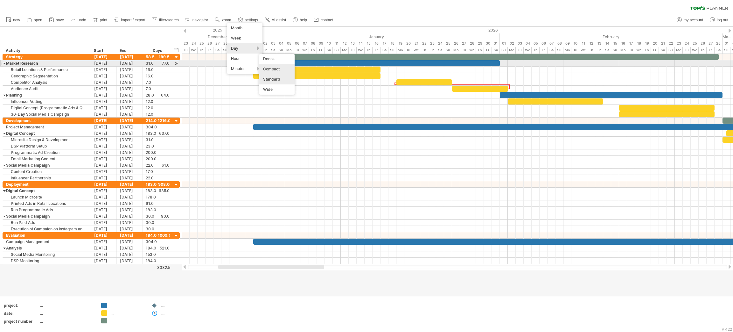
click at [274, 65] on div "Compact" at bounding box center [276, 69] width 35 height 10
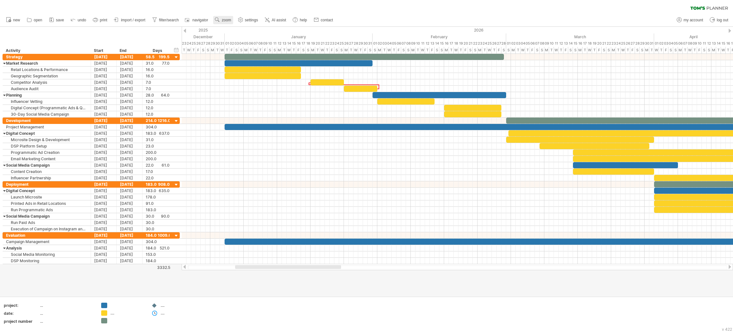
click at [222, 17] on link "zoom" at bounding box center [223, 20] width 20 height 8
click at [238, 47] on div "Day" at bounding box center [242, 45] width 35 height 10
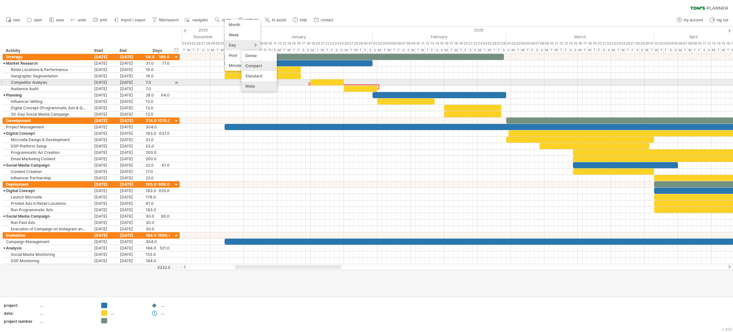
click at [259, 85] on div "Wide" at bounding box center [259, 86] width 35 height 10
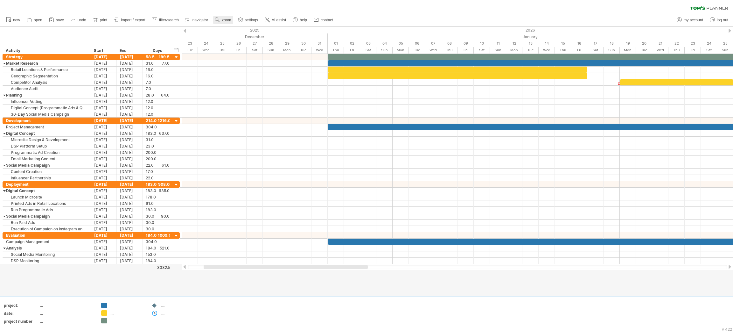
click at [228, 21] on span "zoom" at bounding box center [226, 20] width 9 height 4
click at [251, 41] on div "Week" at bounding box center [248, 39] width 35 height 10
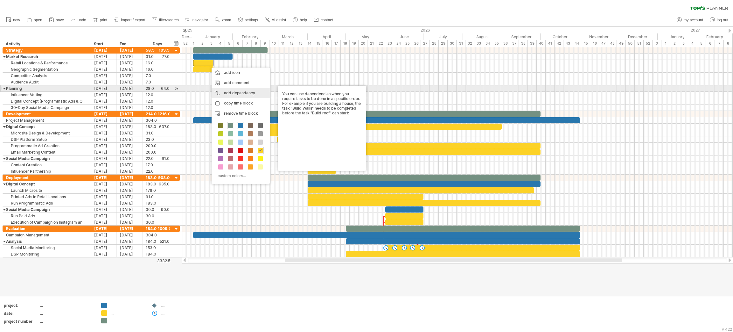
click at [251, 91] on div "add dependency You can use dependencies when you require tasks to be done in a …" at bounding box center [241, 93] width 58 height 10
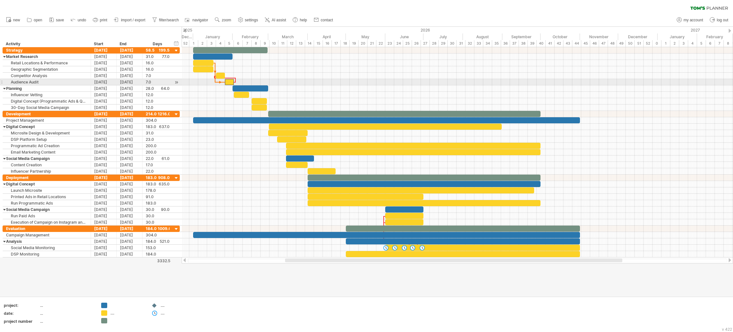
click at [230, 80] on div at bounding box center [229, 82] width 9 height 6
drag, startPoint x: 148, startPoint y: 34, endPoint x: 148, endPoint y: 28, distance: 6.0
click at [148, 28] on div "hide start/end/duration show start/end/duration ******** Activity Start End Days" at bounding box center [91, 37] width 182 height 20
drag, startPoint x: 0, startPoint y: 30, endPoint x: 0, endPoint y: 51, distance: 21.0
click at [0, 51] on div "Trying to reach [DOMAIN_NAME] Connected again... 0% clear filter new" at bounding box center [366, 166] width 733 height 332
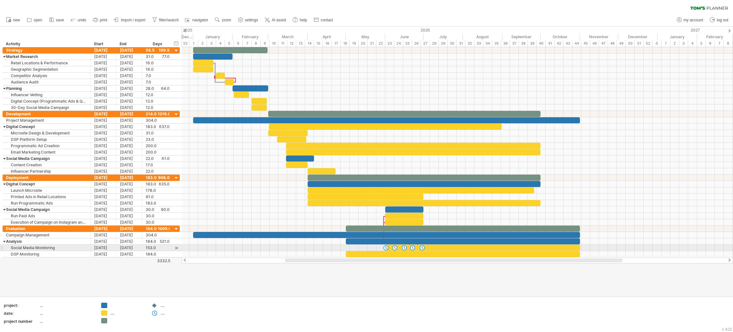
drag, startPoint x: 0, startPoint y: 253, endPoint x: 0, endPoint y: 248, distance: 5.1
click at [0, 248] on div "**********" at bounding box center [90, 152] width 180 height 210
drag, startPoint x: 0, startPoint y: 258, endPoint x: 0, endPoint y: 266, distance: 8.6
click at [0, 266] on div at bounding box center [366, 161] width 733 height 269
drag, startPoint x: 0, startPoint y: 265, endPoint x: 16, endPoint y: 272, distance: 17.4
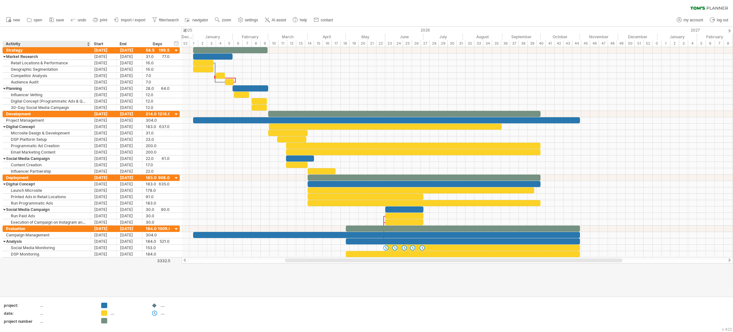
click at [16, 272] on div at bounding box center [366, 161] width 733 height 269
drag, startPoint x: 0, startPoint y: 295, endPoint x: 16, endPoint y: 316, distance: 26.3
click at [16, 316] on div "Trying to reach [DOMAIN_NAME] Connected again... 0% clear filter new" at bounding box center [366, 166] width 733 height 332
click at [22, 299] on div "project: ... date: ... project number ... .... .... ...." at bounding box center [366, 314] width 733 height 36
drag, startPoint x: 24, startPoint y: 295, endPoint x: 26, endPoint y: 306, distance: 10.7
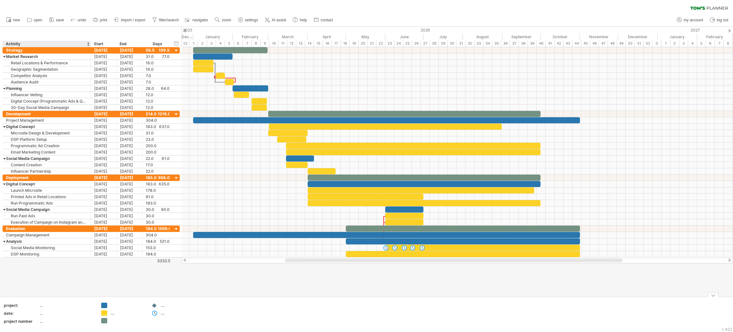
click at [26, 306] on div "Trying to reach [DOMAIN_NAME] Connected again... 0% clear filter new" at bounding box center [366, 166] width 733 height 332
drag, startPoint x: 69, startPoint y: 32, endPoint x: 71, endPoint y: 26, distance: 5.9
click at [71, 26] on div "Trying to reach [DOMAIN_NAME] Connected again... 0% clear filter new" at bounding box center [366, 166] width 733 height 332
click at [86, 45] on div "Activity" at bounding box center [46, 44] width 81 height 6
click at [87, 44] on div "******** Activity" at bounding box center [47, 44] width 88 height 6
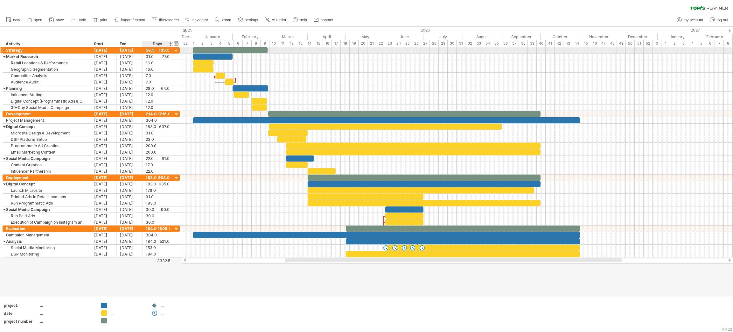
click at [178, 48] on div at bounding box center [176, 51] width 6 height 6
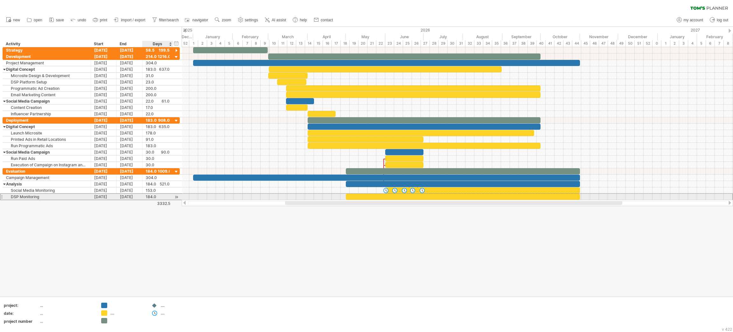
click at [164, 198] on div "184.0" at bounding box center [158, 196] width 24 height 6
click at [132, 227] on div at bounding box center [366, 161] width 733 height 269
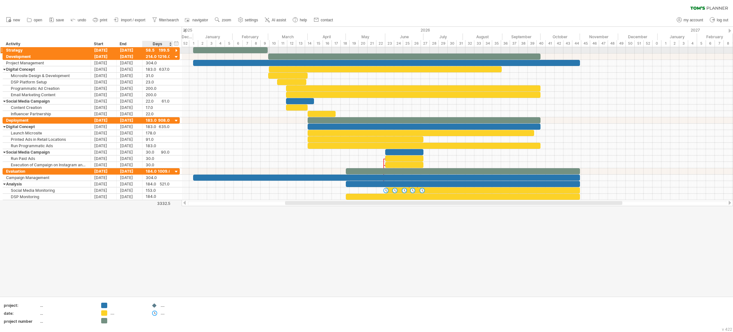
click at [175, 51] on div at bounding box center [176, 51] width 6 height 6
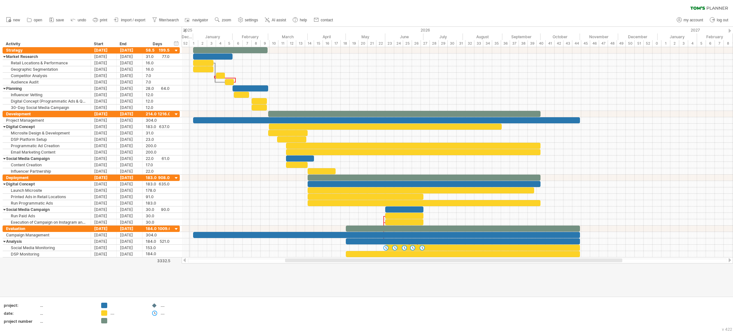
drag, startPoint x: 184, startPoint y: 29, endPoint x: 190, endPoint y: 29, distance: 6.4
click at [190, 29] on div "Trying to reach [DOMAIN_NAME] Connected again... 0% clear filter new" at bounding box center [366, 166] width 733 height 332
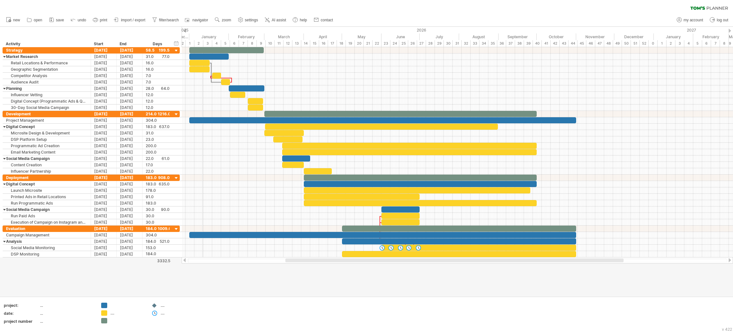
drag, startPoint x: 206, startPoint y: 32, endPoint x: 202, endPoint y: 41, distance: 10.2
drag, startPoint x: 720, startPoint y: 299, endPoint x: 720, endPoint y: 308, distance: 8.9
click at [720, 308] on div "project: ... date: ... project number ... .... .... ...." at bounding box center [366, 314] width 733 height 36
click at [711, 297] on div "project: ... date: ... project number ... .... .... ...." at bounding box center [366, 314] width 733 height 36
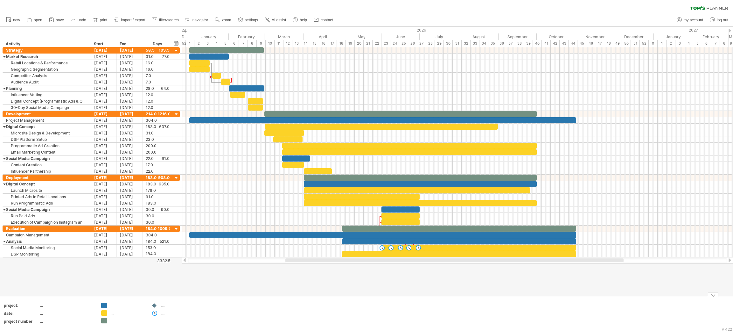
click at [713, 295] on div at bounding box center [713, 294] width 11 height 5
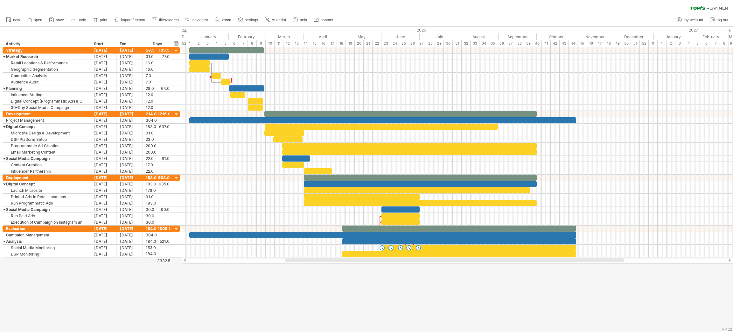
drag, startPoint x: 411, startPoint y: 287, endPoint x: 411, endPoint y: 309, distance: 22.0
click at [411, 309] on div at bounding box center [366, 179] width 733 height 305
drag, startPoint x: 152, startPoint y: 285, endPoint x: 153, endPoint y: 292, distance: 7.3
click at [153, 292] on div at bounding box center [366, 179] width 733 height 305
drag, startPoint x: 632, startPoint y: 263, endPoint x: 635, endPoint y: 292, distance: 29.7
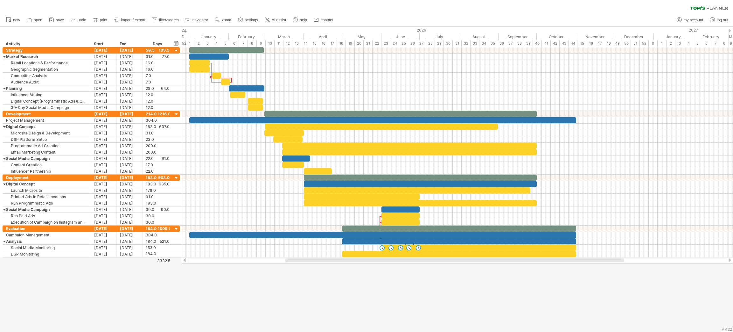
click at [635, 292] on div "Trying to reach [DOMAIN_NAME] Connected again... 0% clear filter new" at bounding box center [366, 166] width 733 height 332
drag, startPoint x: 58, startPoint y: 32, endPoint x: 58, endPoint y: 20, distance: 12.1
drag, startPoint x: 63, startPoint y: 34, endPoint x: 63, endPoint y: 28, distance: 6.7
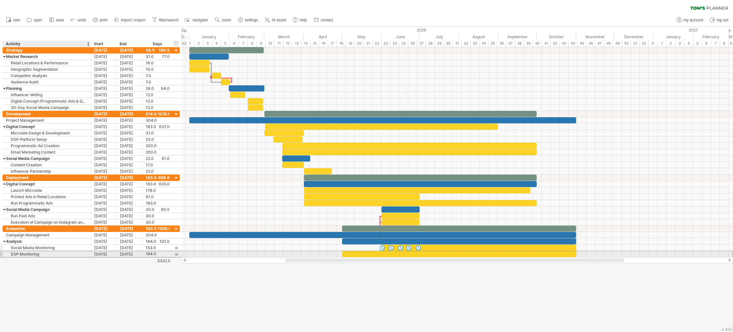
drag, startPoint x: 71, startPoint y: 253, endPoint x: 67, endPoint y: 249, distance: 5.9
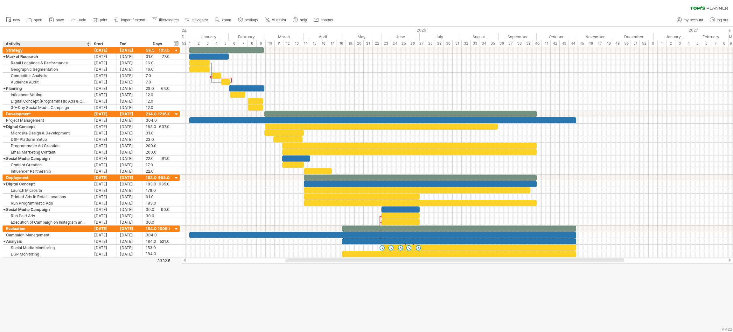
click at [54, 293] on div at bounding box center [366, 179] width 733 height 305
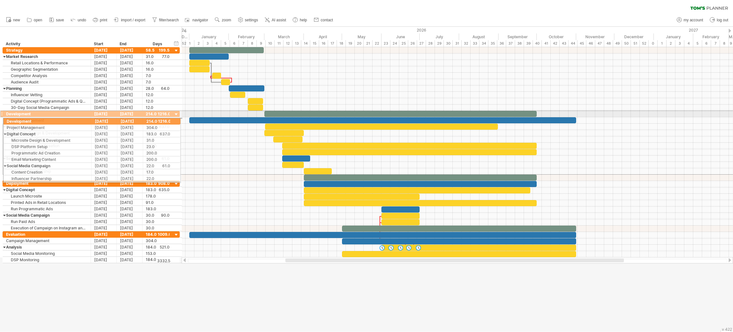
drag, startPoint x: 1, startPoint y: 115, endPoint x: 0, endPoint y: 120, distance: 4.9
click at [0, 120] on div "**********" at bounding box center [90, 155] width 180 height 216
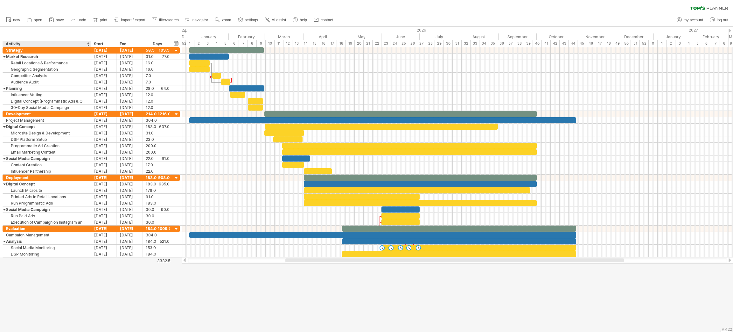
click at [62, 288] on div at bounding box center [366, 179] width 733 height 305
click at [62, 313] on div at bounding box center [366, 179] width 733 height 305
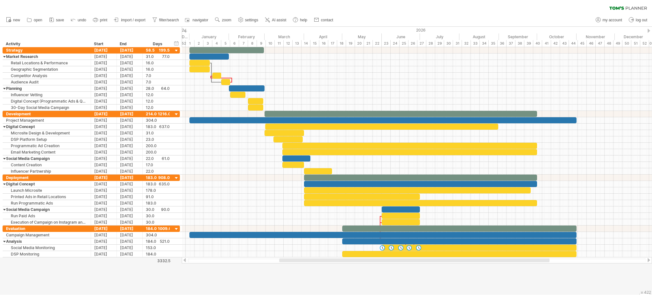
drag, startPoint x: 711, startPoint y: 0, endPoint x: 228, endPoint y: 285, distance: 560.7
click at [228, 285] on div at bounding box center [326, 161] width 652 height 268
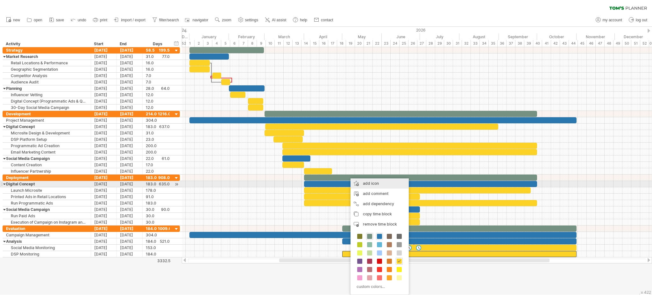
click at [366, 181] on div "add icon" at bounding box center [379, 183] width 58 height 10
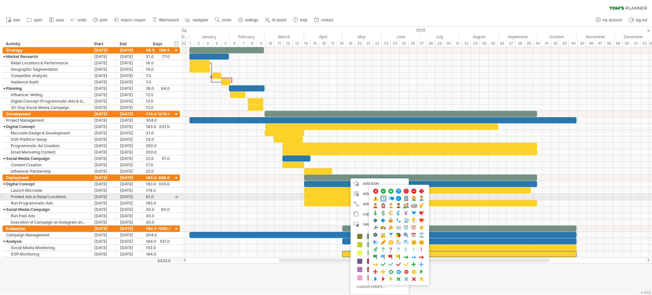
click at [383, 199] on span at bounding box center [383, 198] width 6 height 6
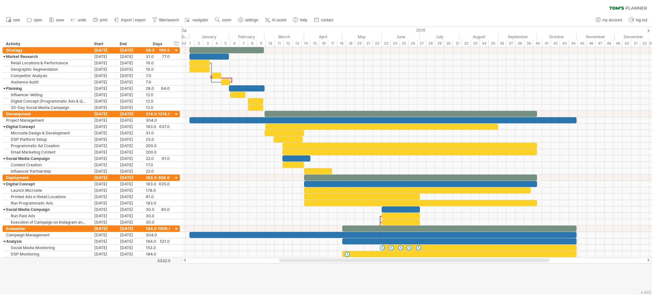
click at [333, 275] on div at bounding box center [326, 161] width 652 height 268
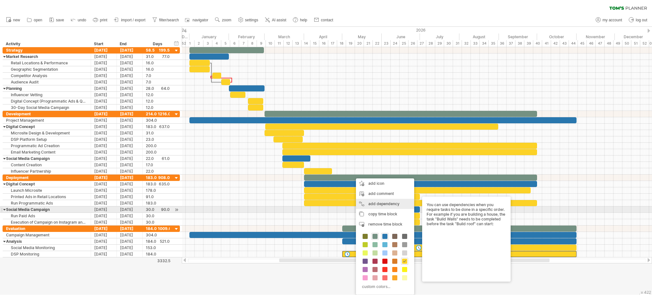
click at [384, 206] on div "add dependency You can use dependencies when you require tasks to be done in a …" at bounding box center [385, 204] width 58 height 10
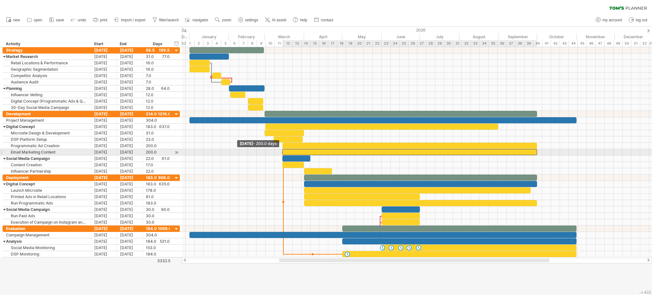
click at [282, 152] on span at bounding box center [282, 152] width 3 height 6
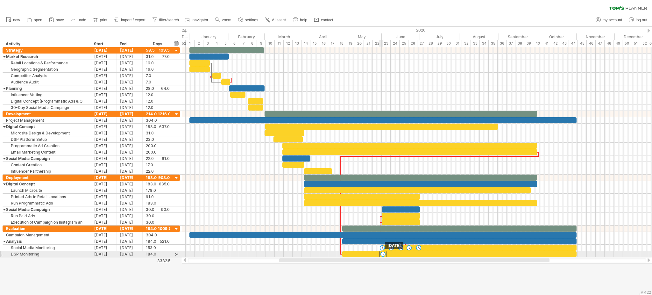
drag, startPoint x: 348, startPoint y: 254, endPoint x: 383, endPoint y: 251, distance: 35.4
click at [292, 251] on div at bounding box center [292, 241] width 0 height 32
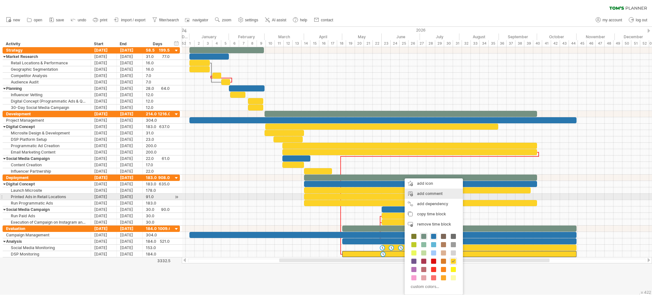
click at [413, 197] on div "add comment" at bounding box center [433, 193] width 58 height 10
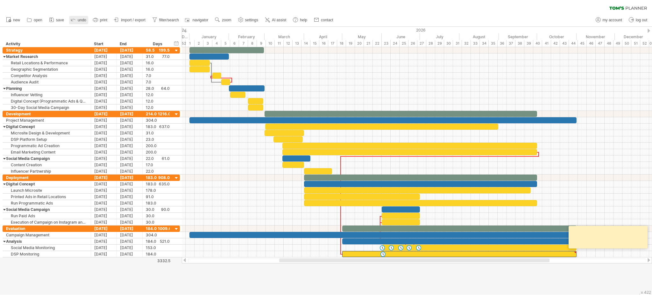
click at [72, 19] on icon at bounding box center [73, 19] width 6 height 6
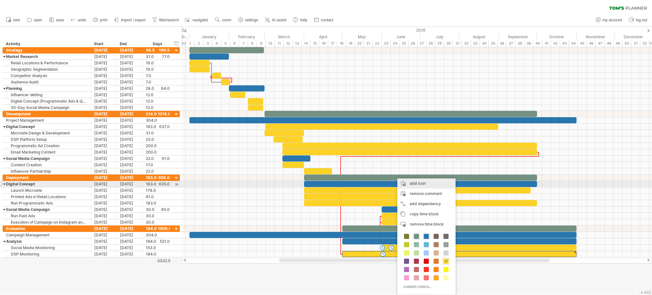
click at [410, 186] on div "add icon" at bounding box center [426, 183] width 58 height 10
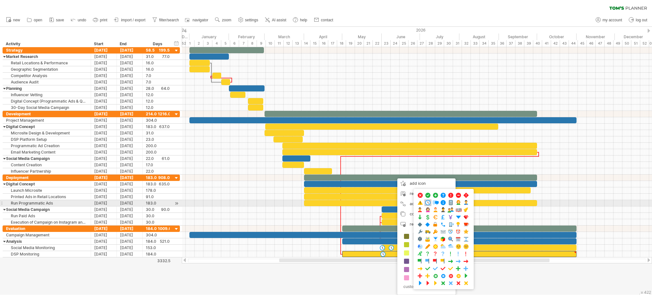
click at [431, 202] on span at bounding box center [428, 203] width 6 height 6
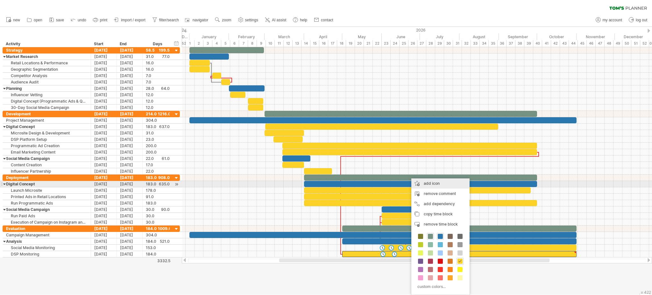
click at [417, 186] on div "add icon" at bounding box center [440, 183] width 58 height 10
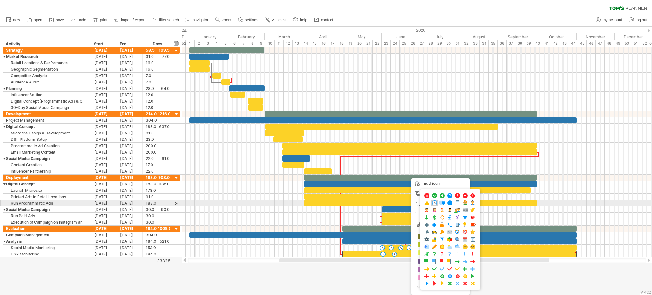
click at [435, 203] on span at bounding box center [434, 203] width 6 height 6
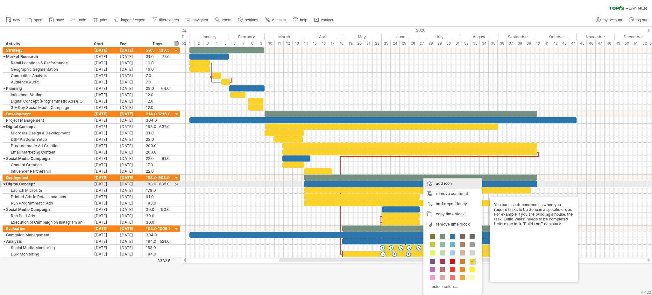
click at [434, 187] on div "add icon" at bounding box center [452, 183] width 58 height 10
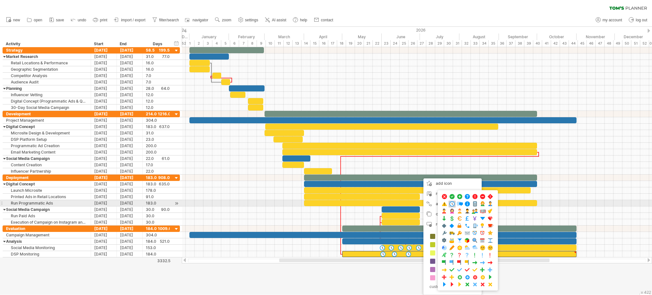
click at [450, 204] on span at bounding box center [452, 204] width 6 height 6
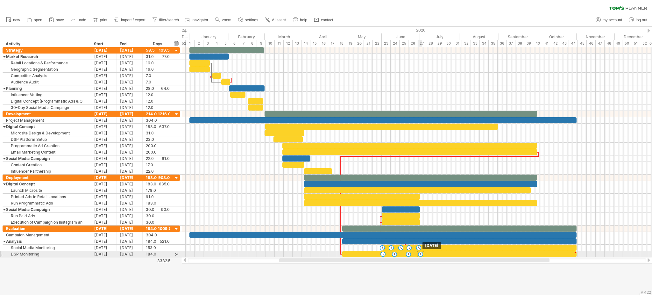
click at [420, 252] on div at bounding box center [420, 254] width 7 height 6
drag, startPoint x: 408, startPoint y: 252, endPoint x: 460, endPoint y: 251, distance: 51.9
click at [460, 251] on div at bounding box center [460, 254] width 7 height 6
drag, startPoint x: 397, startPoint y: 254, endPoint x: 503, endPoint y: 254, distance: 105.7
click at [503, 254] on div at bounding box center [499, 254] width 7 height 6
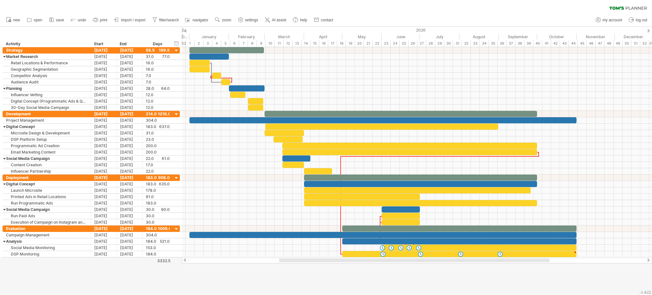
click at [474, 269] on div at bounding box center [326, 161] width 652 height 268
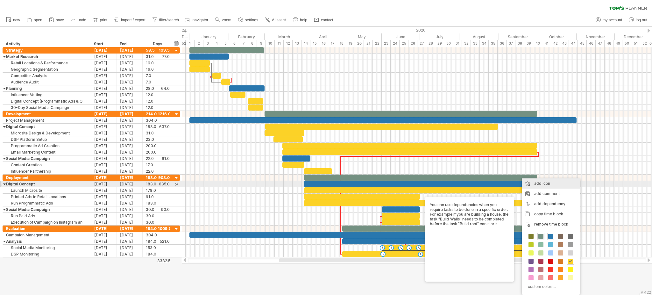
click at [540, 185] on div "add icon" at bounding box center [551, 183] width 58 height 10
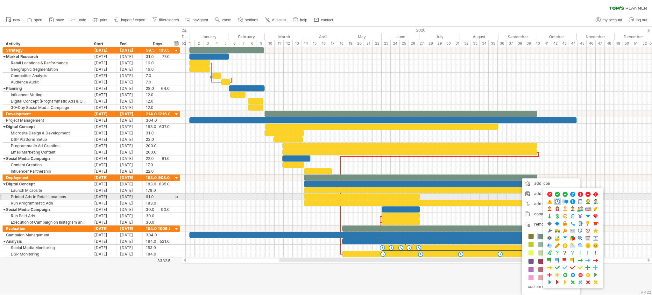
click at [556, 199] on span at bounding box center [557, 202] width 6 height 6
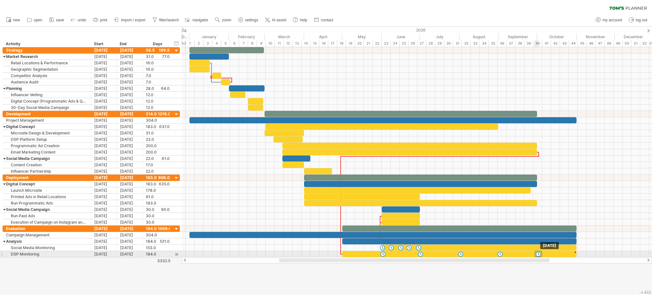
drag, startPoint x: 520, startPoint y: 247, endPoint x: 540, endPoint y: 251, distance: 20.0
click at [506, 274] on div at bounding box center [326, 161] width 652 height 268
drag, startPoint x: 201, startPoint y: 284, endPoint x: 199, endPoint y: 277, distance: 7.6
click at [200, 284] on div at bounding box center [326, 161] width 652 height 268
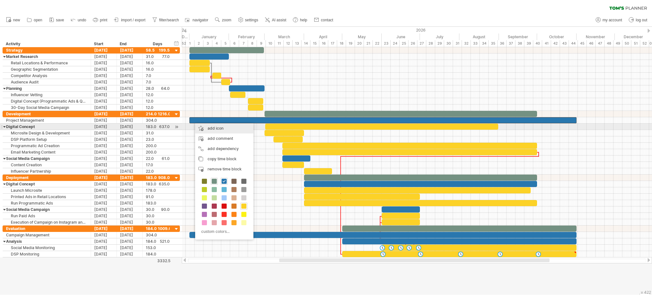
click at [223, 129] on div "add icon" at bounding box center [224, 128] width 58 height 10
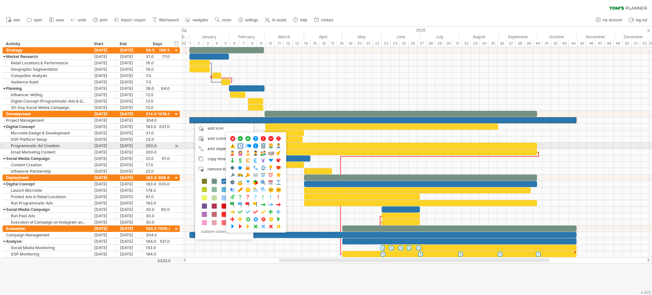
click at [242, 145] on span at bounding box center [240, 146] width 6 height 6
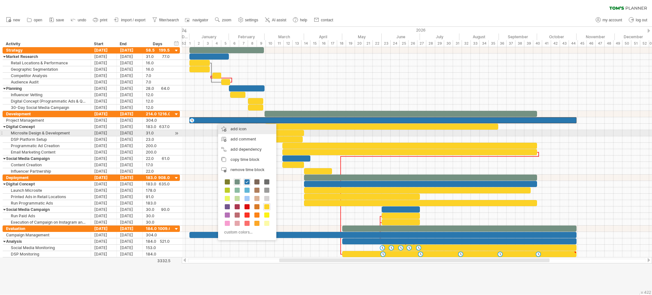
click at [236, 131] on div "add icon" at bounding box center [247, 129] width 58 height 10
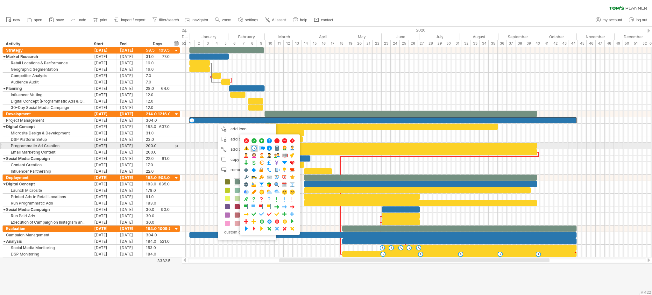
click at [252, 148] on span at bounding box center [254, 148] width 6 height 6
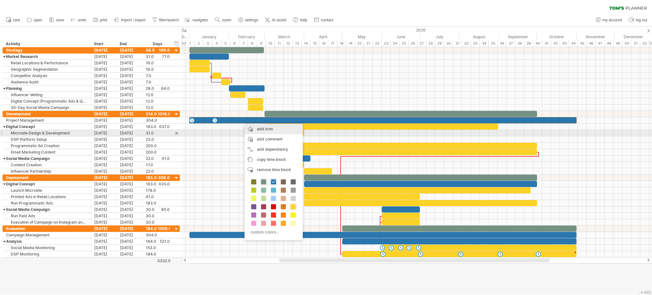
click at [261, 132] on div "add icon" at bounding box center [273, 129] width 58 height 10
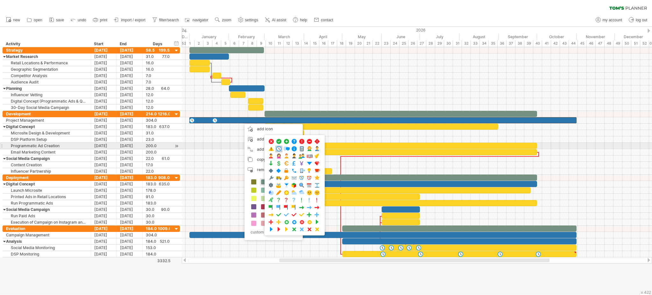
click at [279, 147] on span at bounding box center [279, 149] width 6 height 6
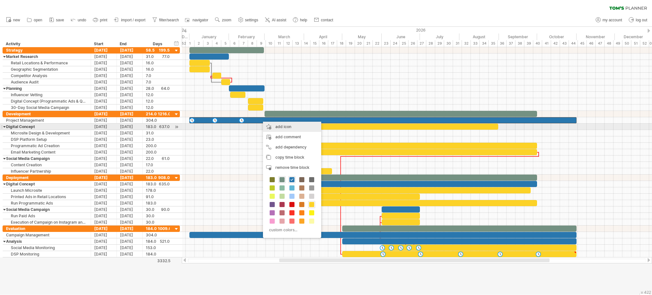
click at [275, 127] on div "add icon" at bounding box center [292, 127] width 58 height 10
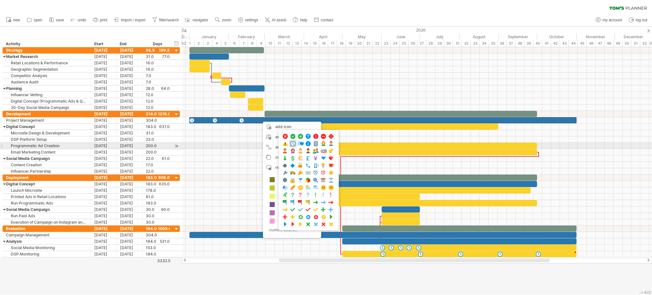
click at [294, 143] on span at bounding box center [293, 144] width 6 height 6
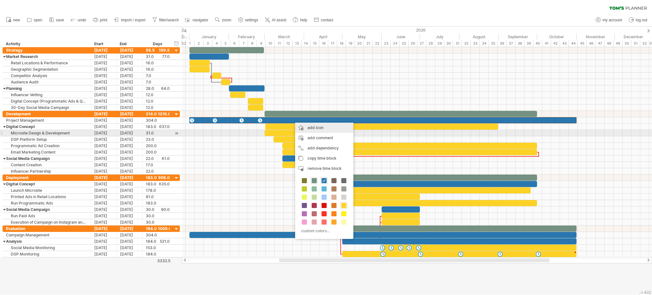
click at [311, 130] on div "add icon" at bounding box center [324, 128] width 58 height 10
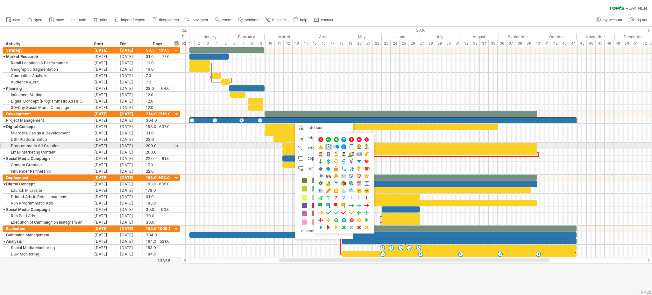
click at [328, 146] on span at bounding box center [328, 147] width 6 height 6
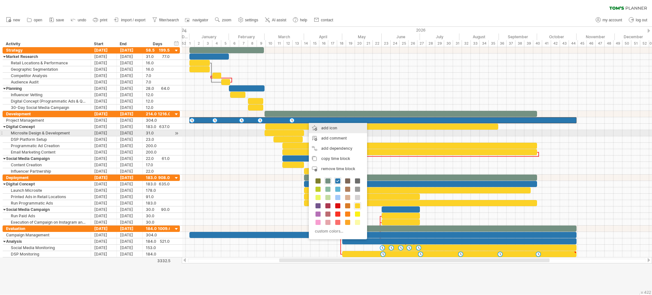
click at [319, 130] on div "add icon" at bounding box center [338, 128] width 58 height 10
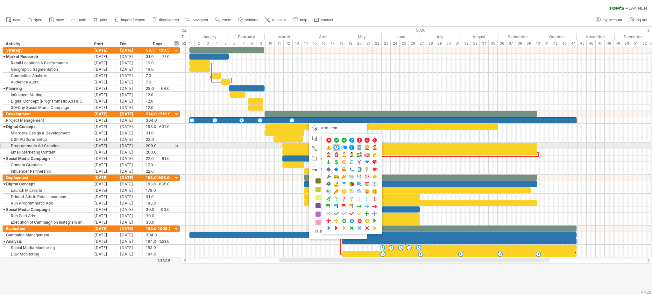
click at [335, 146] on span at bounding box center [336, 147] width 6 height 6
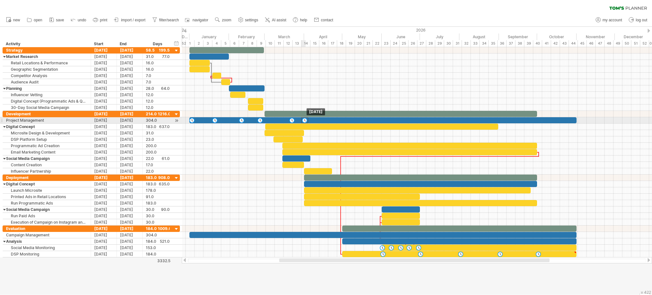
click at [305, 121] on div at bounding box center [304, 120] width 7 height 6
drag, startPoint x: 289, startPoint y: 119, endPoint x: 263, endPoint y: 117, distance: 26.5
click at [263, 117] on div at bounding box center [265, 120] width 7 height 6
drag, startPoint x: 259, startPoint y: 120, endPoint x: 341, endPoint y: 121, distance: 82.7
click at [341, 121] on div at bounding box center [342, 120] width 7 height 6
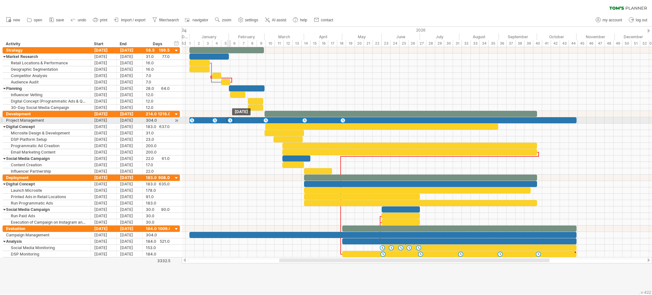
drag, startPoint x: 242, startPoint y: 119, endPoint x: 230, endPoint y: 120, distance: 11.8
click at [230, 120] on div at bounding box center [230, 120] width 7 height 6
drag, startPoint x: 214, startPoint y: 120, endPoint x: 382, endPoint y: 120, distance: 167.4
click at [382, 120] on div at bounding box center [382, 120] width 7 height 6
drag, startPoint x: 191, startPoint y: 118, endPoint x: 419, endPoint y: 119, distance: 228.8
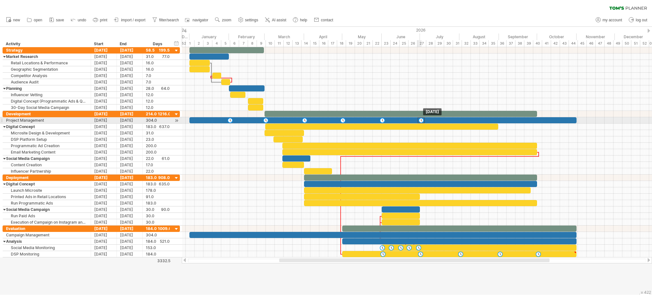
click at [419, 119] on div at bounding box center [421, 120] width 7 height 6
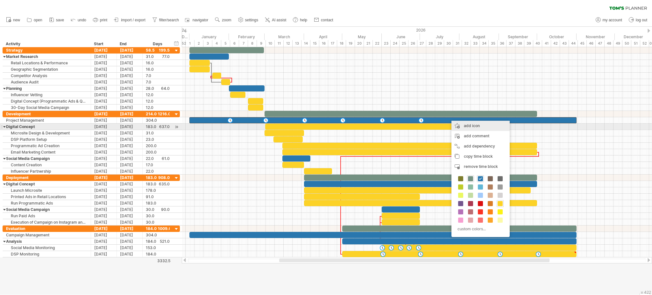
click at [466, 130] on div "add icon" at bounding box center [480, 126] width 58 height 10
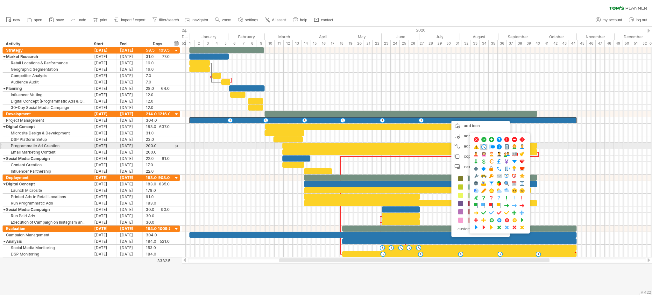
click at [483, 147] on span at bounding box center [484, 147] width 6 height 6
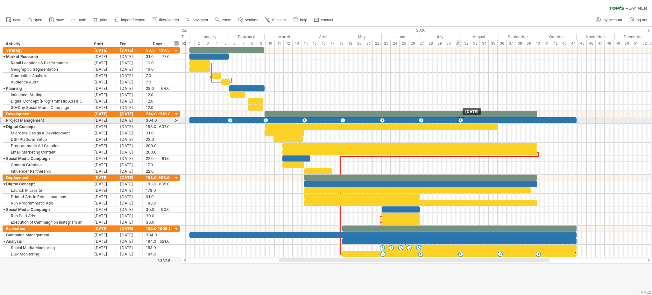
drag, startPoint x: 446, startPoint y: 121, endPoint x: 458, endPoint y: 122, distance: 12.1
click at [458, 122] on div at bounding box center [460, 120] width 7 height 6
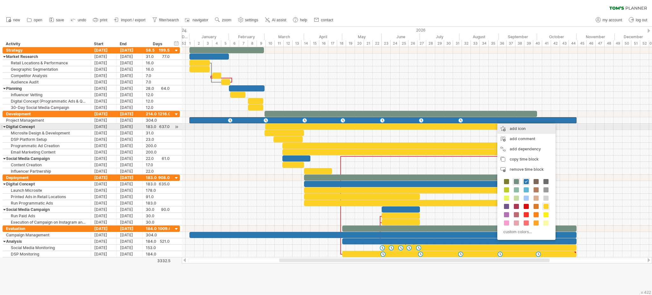
click at [511, 127] on div "add icon" at bounding box center [526, 128] width 58 height 10
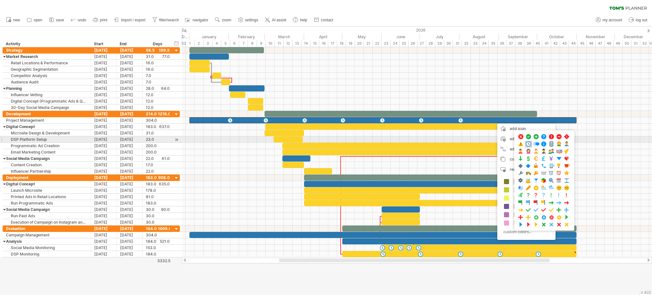
click at [526, 142] on span at bounding box center [528, 144] width 6 height 6
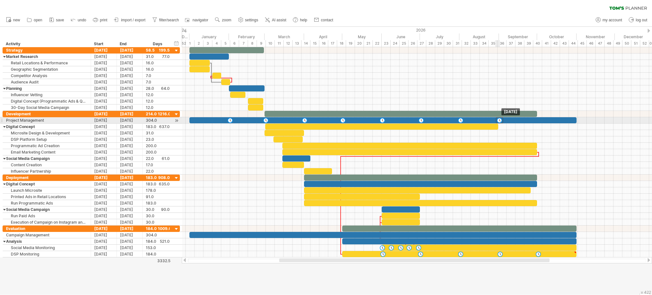
drag, startPoint x: 493, startPoint y: 120, endPoint x: 498, endPoint y: 122, distance: 5.3
click at [498, 122] on div at bounding box center [499, 120] width 7 height 6
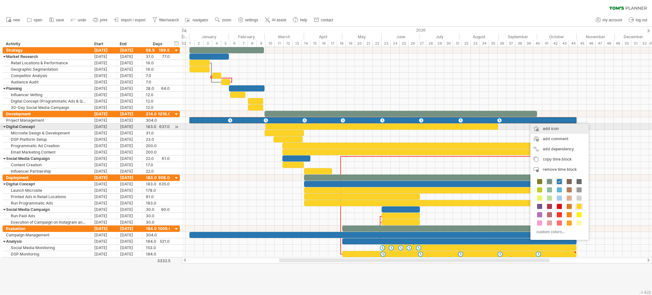
click at [535, 126] on div "add icon" at bounding box center [559, 128] width 58 height 10
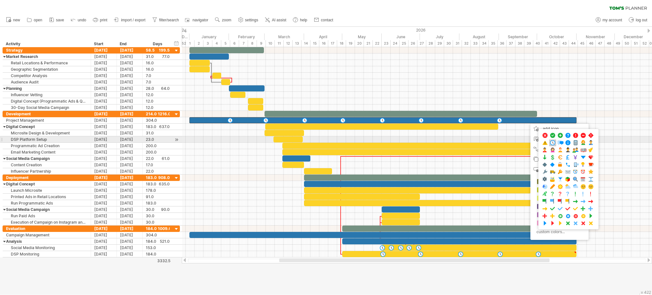
click at [551, 142] on span at bounding box center [552, 143] width 6 height 6
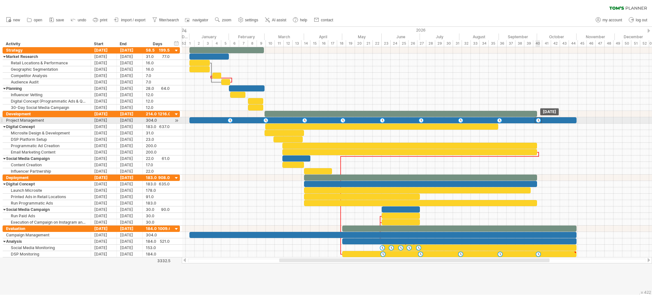
drag, startPoint x: 527, startPoint y: 121, endPoint x: 538, endPoint y: 123, distance: 10.3
click at [538, 123] on div at bounding box center [538, 120] width 7 height 6
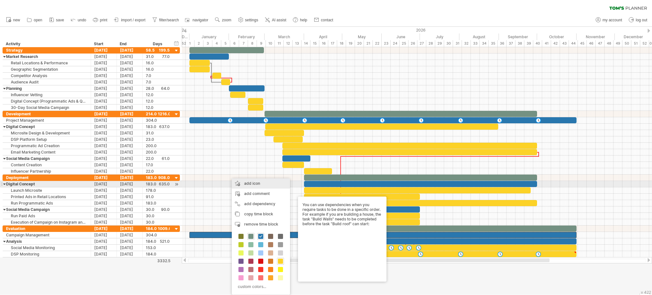
click at [254, 183] on div "add icon" at bounding box center [261, 183] width 58 height 10
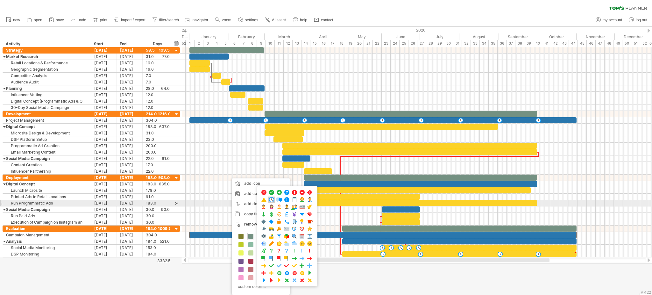
click at [273, 201] on span at bounding box center [271, 200] width 6 height 6
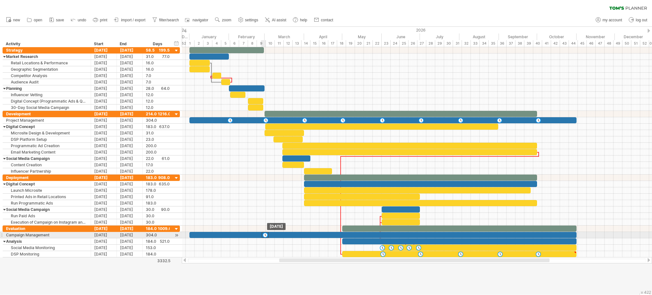
drag, startPoint x: 228, startPoint y: 235, endPoint x: 264, endPoint y: 234, distance: 36.3
click at [264, 234] on div at bounding box center [265, 235] width 7 height 6
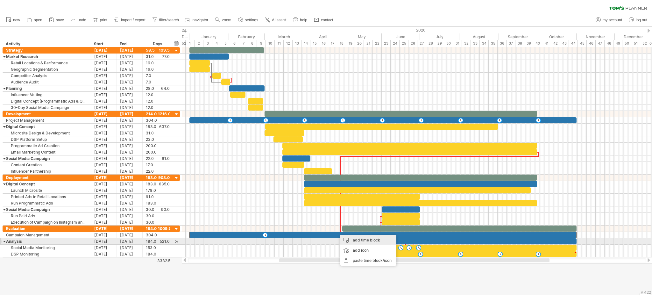
click at [353, 240] on div "add time block" at bounding box center [368, 240] width 56 height 10
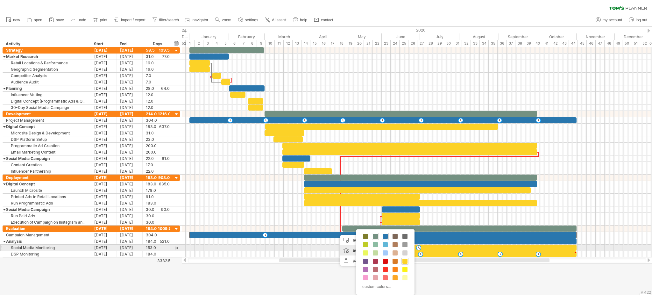
click at [353, 247] on div "add icon" at bounding box center [368, 250] width 56 height 10
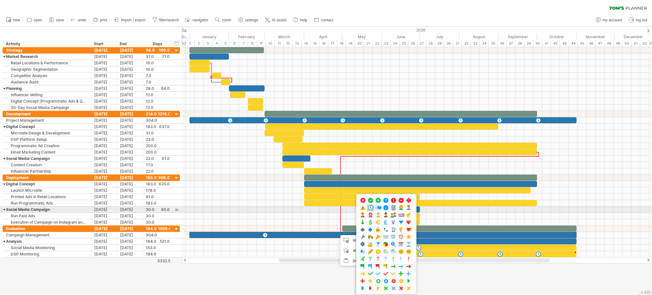
click at [369, 207] on span at bounding box center [370, 208] width 6 height 6
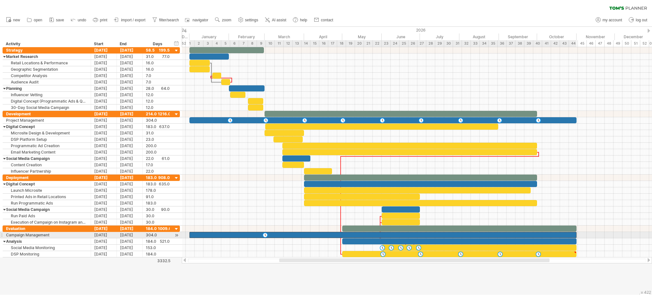
click at [334, 234] on div at bounding box center [382, 235] width 387 height 6
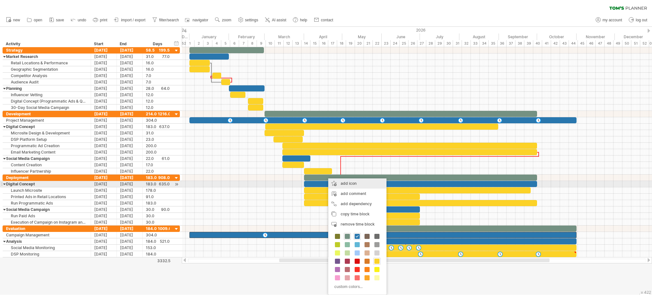
click at [351, 183] on div "add icon" at bounding box center [357, 183] width 58 height 10
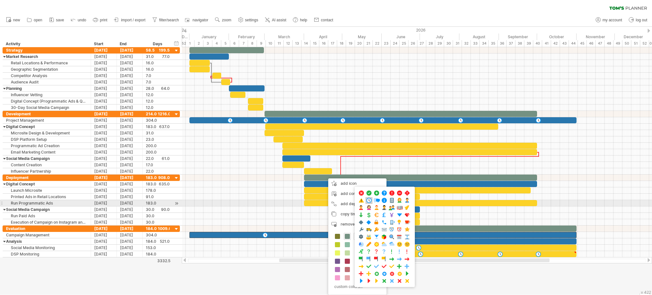
click at [370, 200] on span at bounding box center [369, 200] width 6 height 6
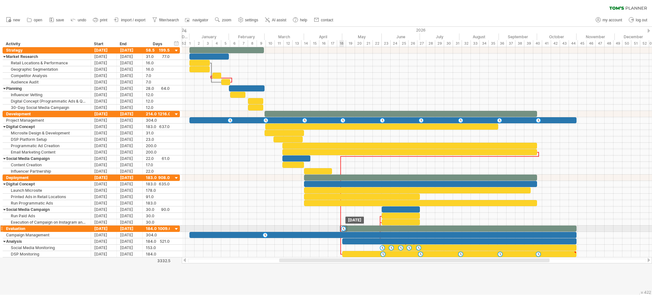
drag, startPoint x: 326, startPoint y: 233, endPoint x: 344, endPoint y: 226, distance: 19.4
drag, startPoint x: 345, startPoint y: 228, endPoint x: 344, endPoint y: 231, distance: 3.5
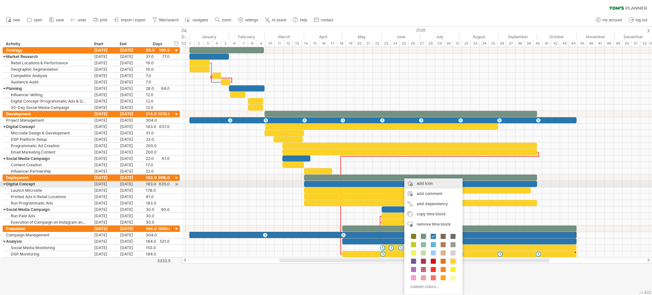
click at [432, 182] on div "add icon" at bounding box center [433, 183] width 58 height 10
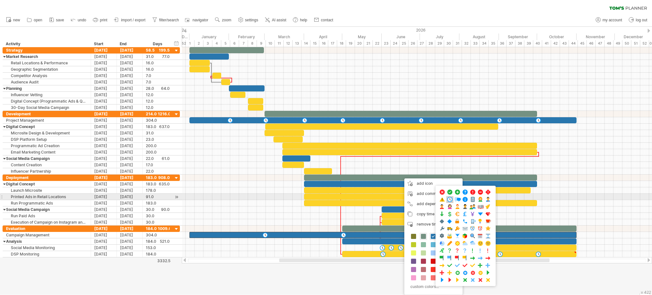
click at [449, 199] on span at bounding box center [449, 199] width 6 height 6
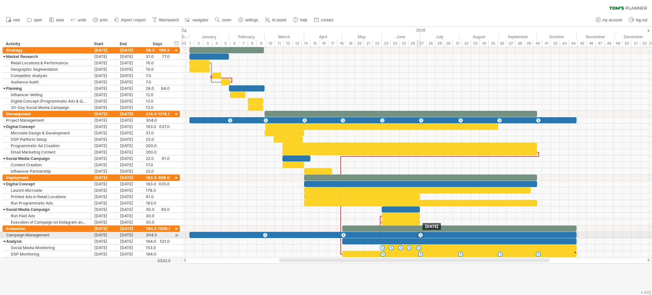
drag, startPoint x: 401, startPoint y: 234, endPoint x: 420, endPoint y: 234, distance: 18.8
click at [420, 234] on div at bounding box center [420, 235] width 7 height 6
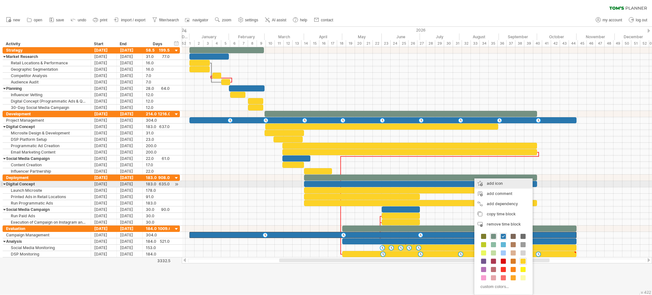
click at [506, 183] on div "add icon" at bounding box center [503, 183] width 58 height 10
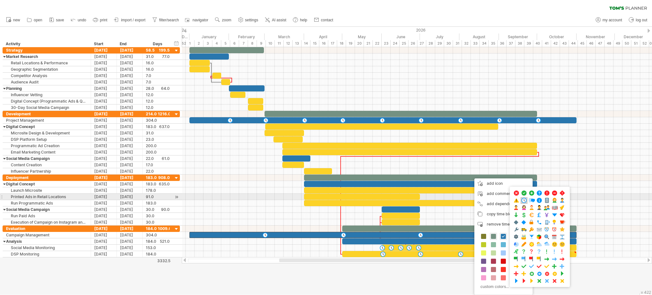
click at [524, 198] on span at bounding box center [524, 200] width 6 height 6
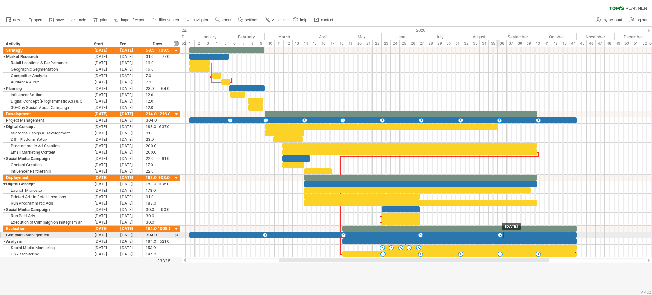
drag, startPoint x: 471, startPoint y: 234, endPoint x: 500, endPoint y: 234, distance: 28.6
click at [500, 234] on div at bounding box center [499, 235] width 7 height 6
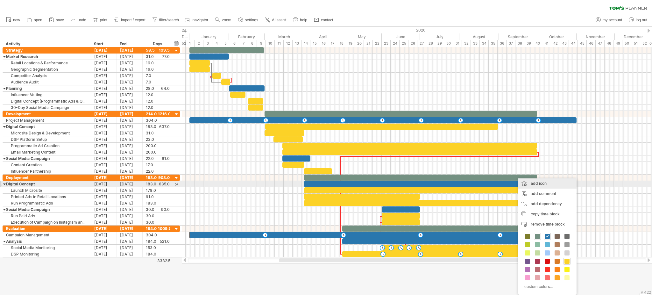
click at [535, 186] on div "add icon" at bounding box center [547, 183] width 58 height 10
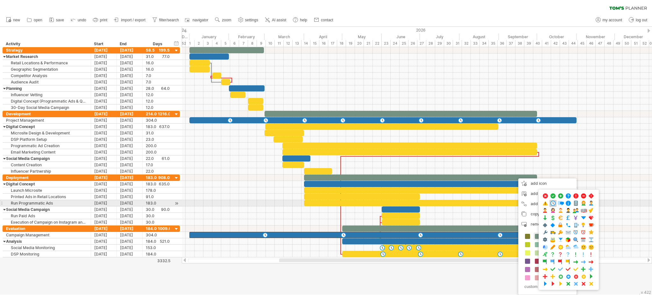
click at [551, 204] on span at bounding box center [553, 203] width 6 height 6
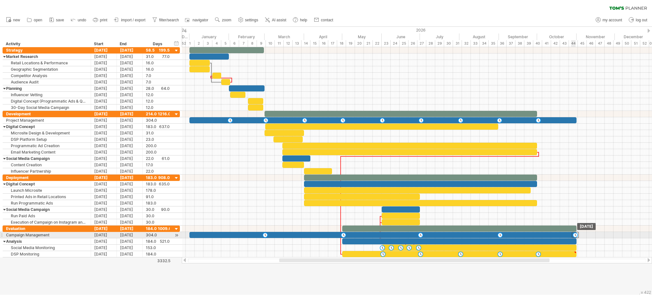
drag, startPoint x: 517, startPoint y: 233, endPoint x: 577, endPoint y: 233, distance: 59.5
click at [577, 233] on div at bounding box center [575, 235] width 7 height 6
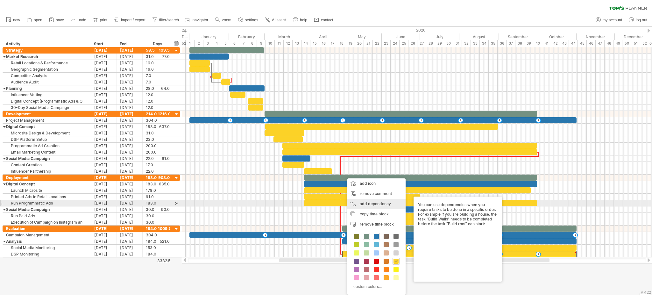
click at [348, 204] on div "add dependency You can use dependencies when you require tasks to be done in a …" at bounding box center [376, 204] width 58 height 10
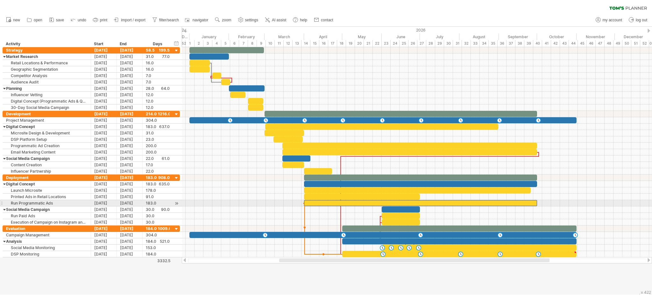
click at [303, 203] on span at bounding box center [304, 203] width 3 height 6
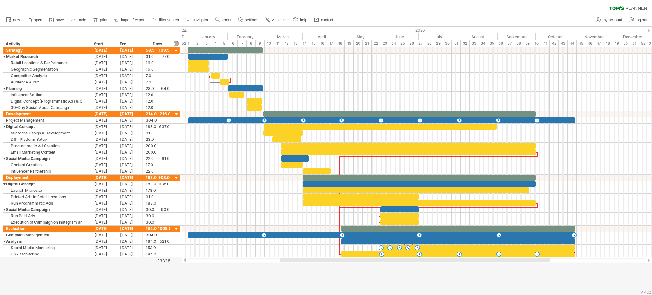
click at [326, 259] on div at bounding box center [415, 260] width 270 height 4
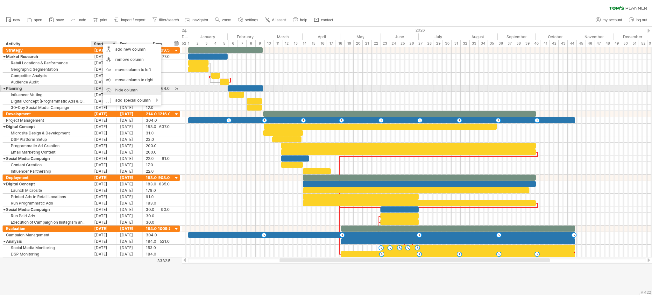
click at [135, 88] on div "hide column" at bounding box center [132, 90] width 59 height 10
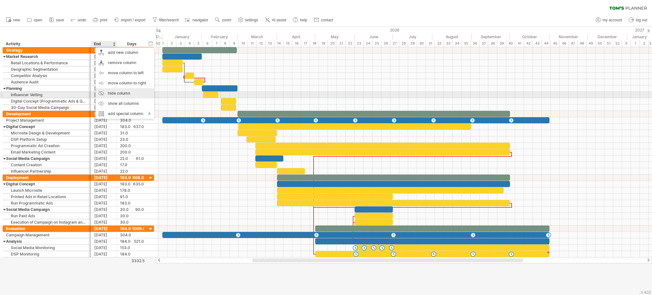
click at [123, 97] on div "hide column" at bounding box center [124, 93] width 59 height 10
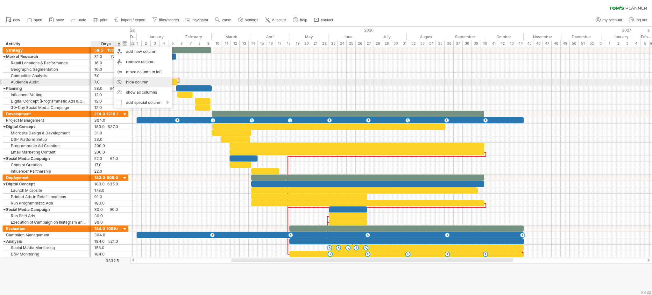
click at [143, 83] on div "hide column" at bounding box center [143, 82] width 59 height 10
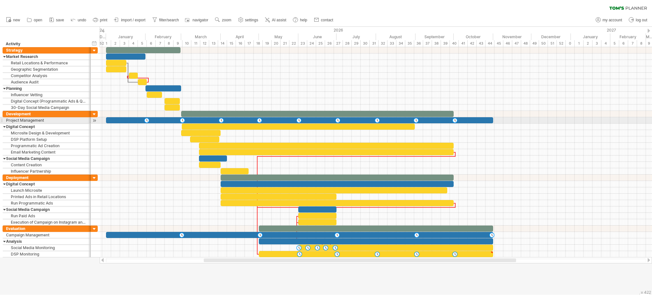
click at [109, 119] on div at bounding box center [299, 120] width 387 height 6
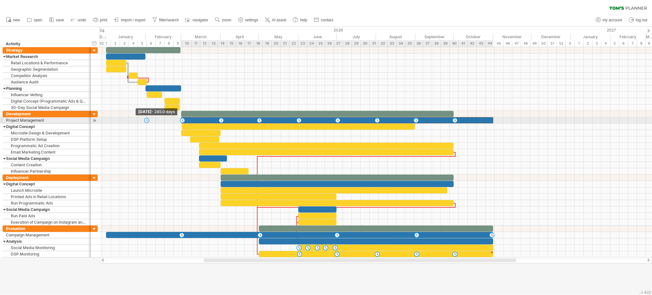
drag, startPoint x: 104, startPoint y: 119, endPoint x: 179, endPoint y: 121, distance: 75.1
click at [289, 121] on div at bounding box center [289, 120] width 0 height 6
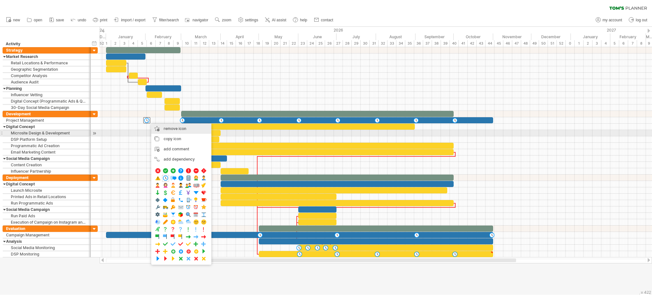
click at [165, 130] on span "remove icon" at bounding box center [175, 128] width 23 height 5
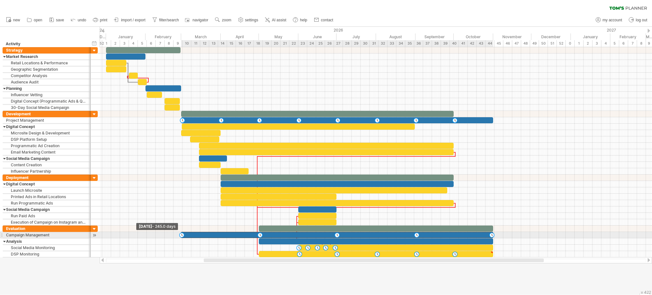
drag, startPoint x: 105, startPoint y: 234, endPoint x: 180, endPoint y: 234, distance: 75.1
click at [289, 234] on div at bounding box center [289, 235] width 0 height 6
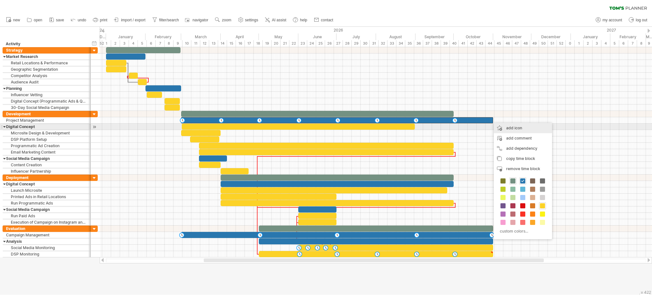
click at [506, 127] on div "add icon" at bounding box center [523, 128] width 58 height 10
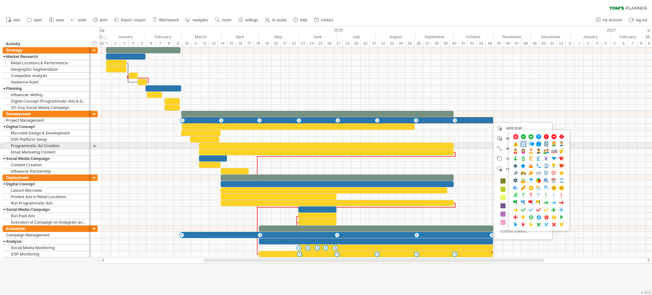
click at [524, 145] on span at bounding box center [523, 144] width 6 height 6
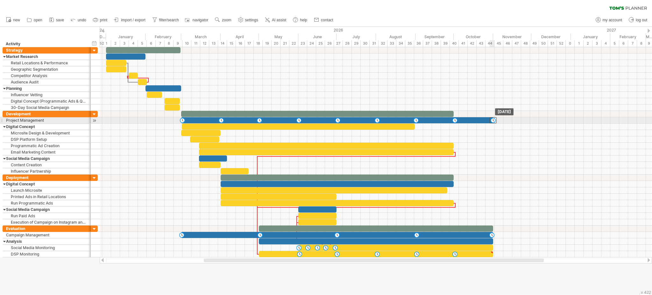
click at [492, 122] on div at bounding box center [492, 120] width 7 height 6
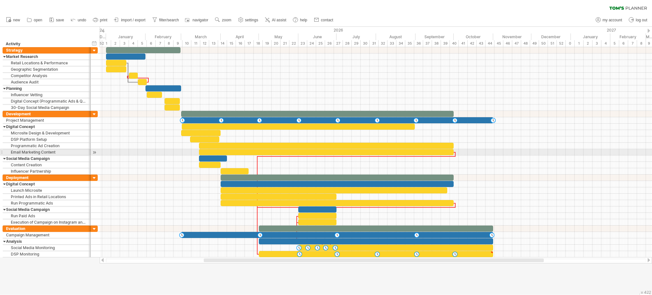
click at [493, 153] on div at bounding box center [376, 152] width 552 height 6
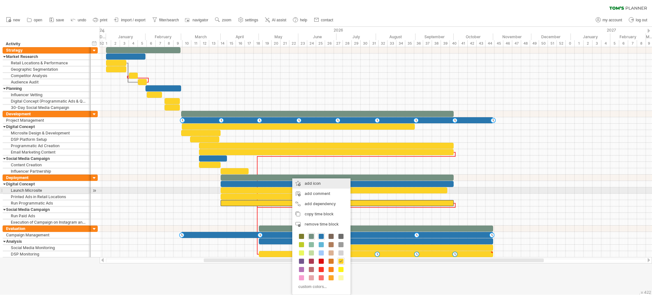
click at [313, 187] on div "add icon" at bounding box center [321, 183] width 58 height 10
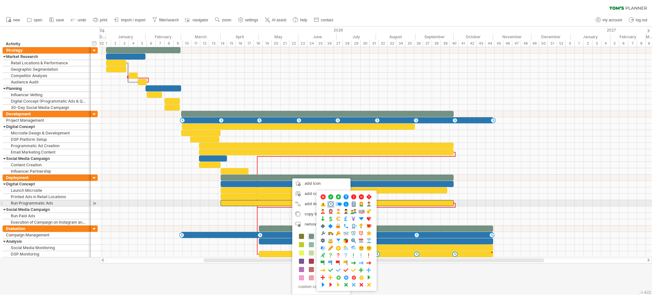
click at [333, 205] on span at bounding box center [330, 204] width 6 height 6
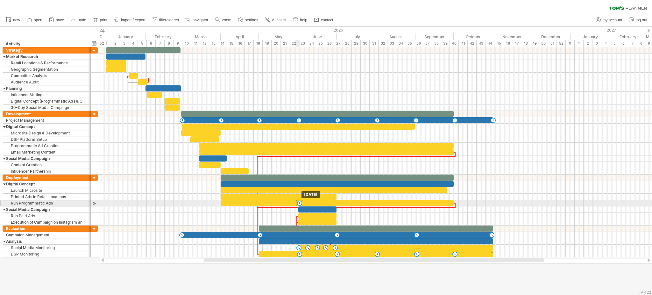
drag, startPoint x: 289, startPoint y: 203, endPoint x: 299, endPoint y: 201, distance: 10.1
click at [299, 201] on div at bounding box center [299, 203] width 7 height 6
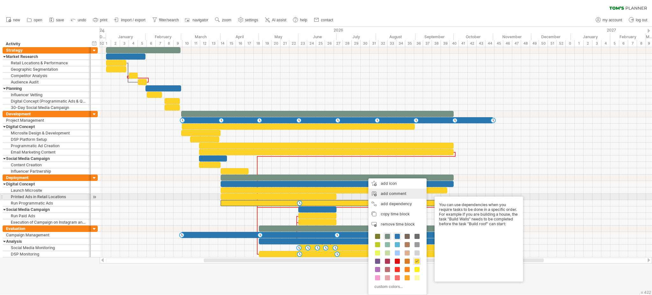
click at [382, 194] on div "add comment" at bounding box center [397, 193] width 58 height 10
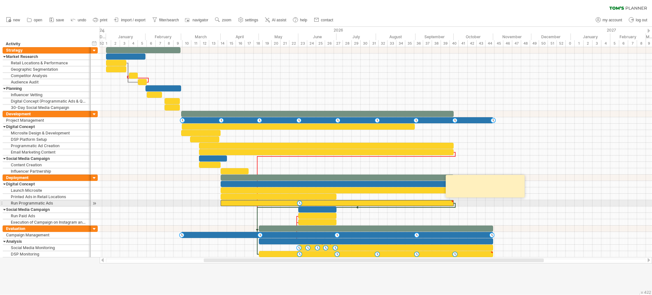
click at [373, 201] on div at bounding box center [337, 203] width 233 height 6
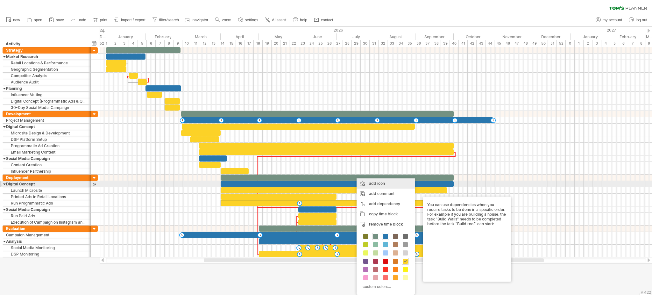
click at [373, 186] on div "add icon" at bounding box center [385, 183] width 58 height 10
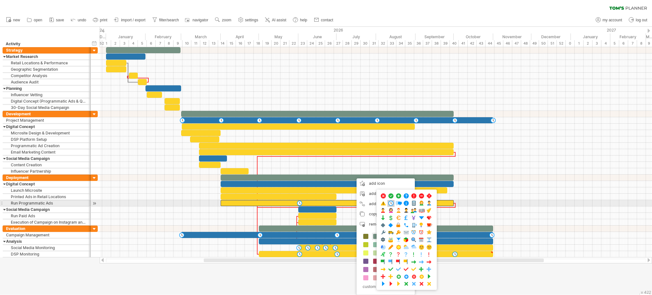
click at [390, 202] on span at bounding box center [391, 203] width 6 height 6
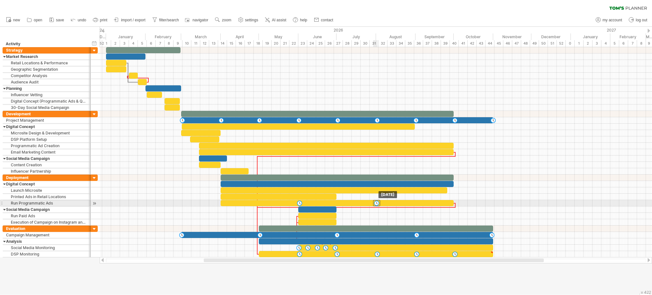
drag, startPoint x: 353, startPoint y: 201, endPoint x: 376, endPoint y: 202, distance: 22.9
click at [376, 202] on div at bounding box center [376, 203] width 7 height 6
click at [302, 202] on div at bounding box center [299, 203] width 7 height 6
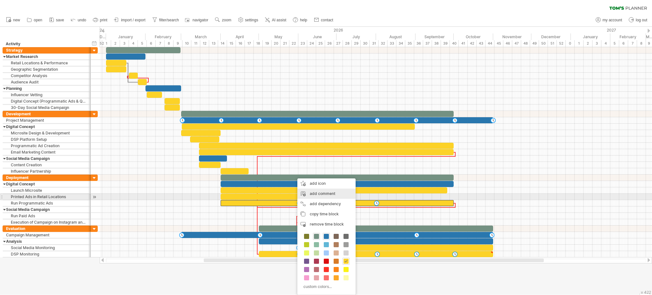
click at [315, 194] on div "add comment" at bounding box center [326, 193] width 58 height 10
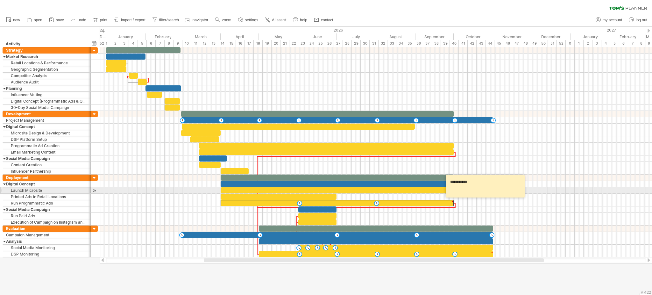
drag, startPoint x: 476, startPoint y: 184, endPoint x: 486, endPoint y: 192, distance: 12.9
click at [486, 192] on textarea "**********" at bounding box center [486, 186] width 76 height 18
type textarea "**********"
click at [549, 224] on div at bounding box center [376, 222] width 552 height 6
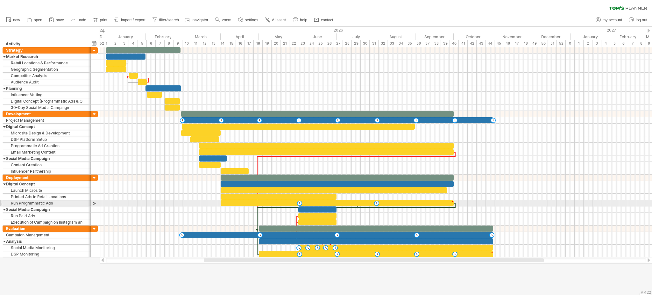
click at [434, 201] on div at bounding box center [337, 203] width 233 height 6
click at [453, 204] on span at bounding box center [453, 203] width 3 height 6
click at [456, 203] on div at bounding box center [376, 203] width 552 height 6
click at [451, 202] on div at bounding box center [452, 201] width 3 height 3
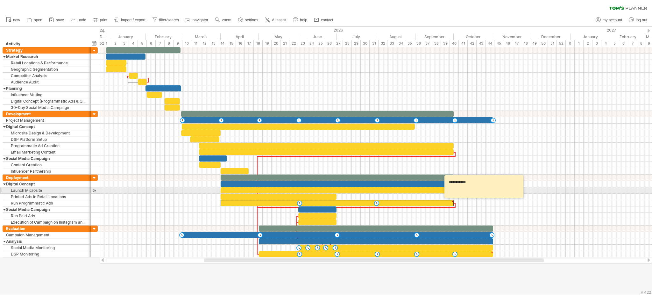
drag, startPoint x: 465, startPoint y: 190, endPoint x: 472, endPoint y: 189, distance: 6.4
click at [472, 189] on textarea "**********" at bounding box center [484, 186] width 76 height 18
click at [497, 195] on div "**********" at bounding box center [483, 186] width 79 height 23
drag, startPoint x: 494, startPoint y: 187, endPoint x: 512, endPoint y: 190, distance: 18.1
drag, startPoint x: 512, startPoint y: 190, endPoint x: 495, endPoint y: 193, distance: 16.8
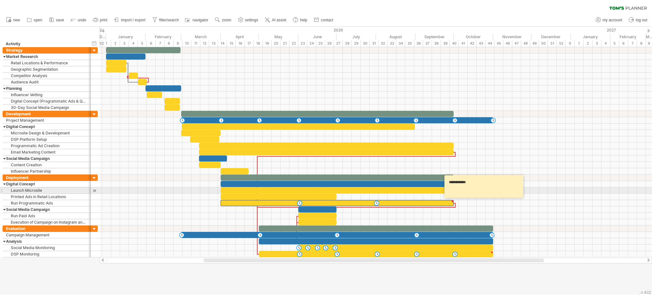
click at [495, 193] on textarea "**********" at bounding box center [484, 186] width 76 height 18
click at [495, 189] on textarea "**********" at bounding box center [484, 186] width 76 height 18
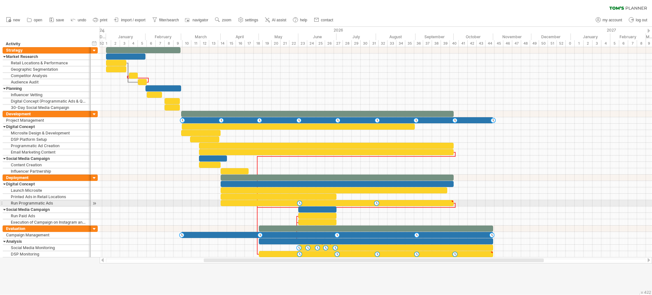
click at [485, 205] on div at bounding box center [376, 203] width 552 height 6
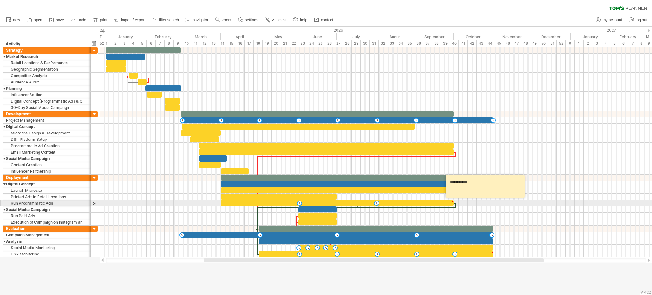
click at [334, 204] on div at bounding box center [337, 203] width 233 height 6
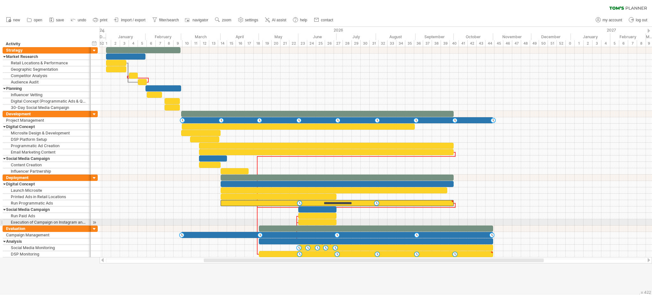
click at [373, 221] on div at bounding box center [376, 222] width 552 height 6
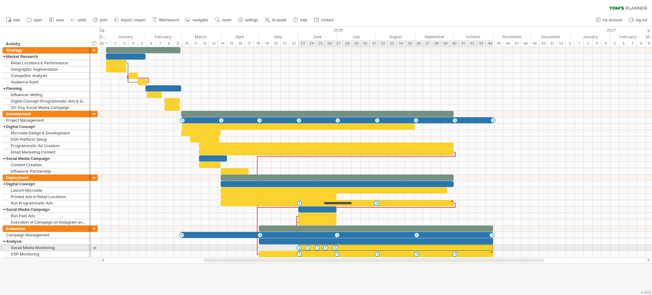
click at [348, 246] on div at bounding box center [395, 247] width 195 height 6
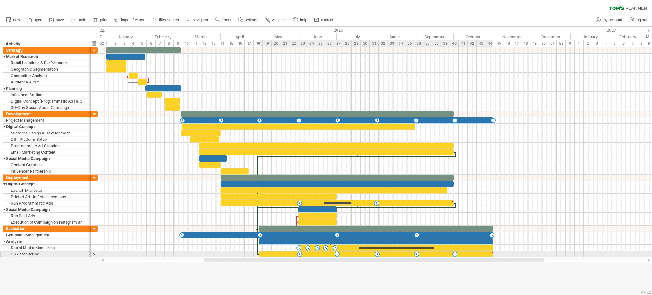
click at [461, 253] on div at bounding box center [376, 254] width 234 height 6
click at [359, 255] on div at bounding box center [376, 254] width 234 height 6
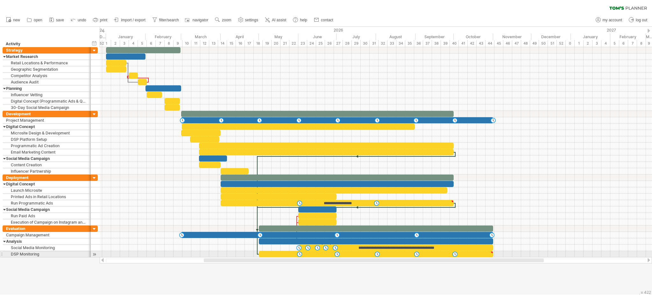
click at [358, 252] on div at bounding box center [376, 254] width 234 height 6
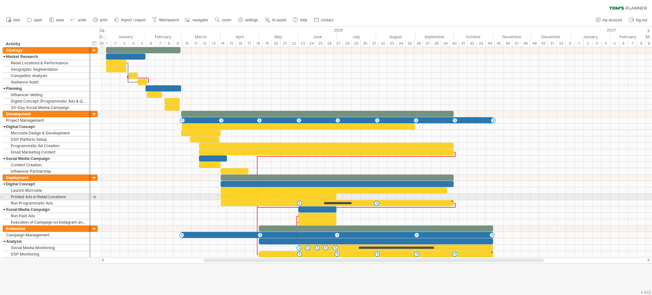
click at [602, 198] on div at bounding box center [376, 196] width 552 height 6
click at [404, 188] on div at bounding box center [334, 190] width 227 height 6
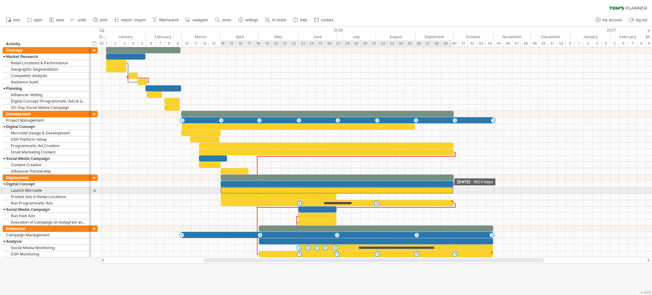
drag, startPoint x: 446, startPoint y: 191, endPoint x: 451, endPoint y: 191, distance: 5.7
click at [452, 191] on span at bounding box center [453, 190] width 3 height 6
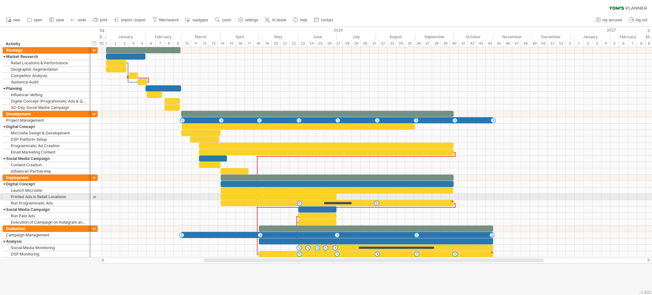
click at [479, 196] on div at bounding box center [376, 196] width 552 height 6
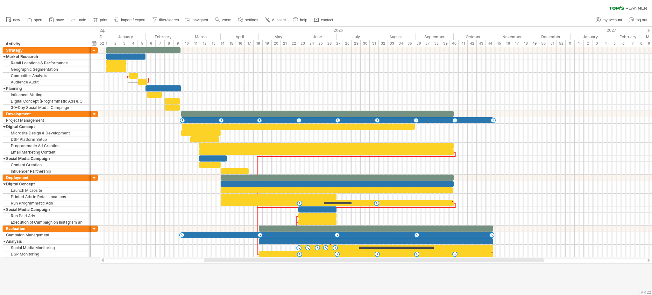
click at [200, 283] on div at bounding box center [326, 161] width 652 height 268
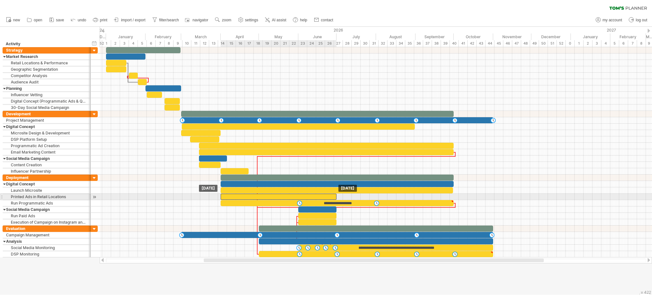
click at [333, 196] on div at bounding box center [279, 196] width 116 height 6
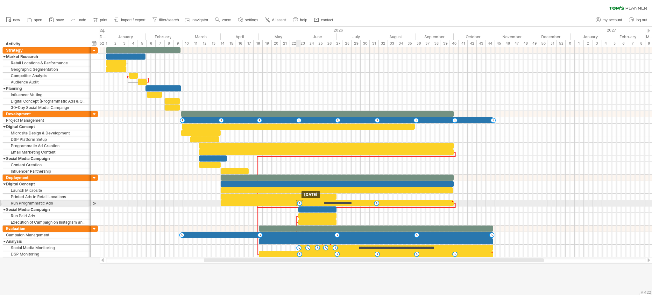
click at [299, 204] on div at bounding box center [299, 203] width 7 height 6
click at [376, 204] on div at bounding box center [375, 203] width 7 height 6
